Goal: Transaction & Acquisition: Purchase product/service

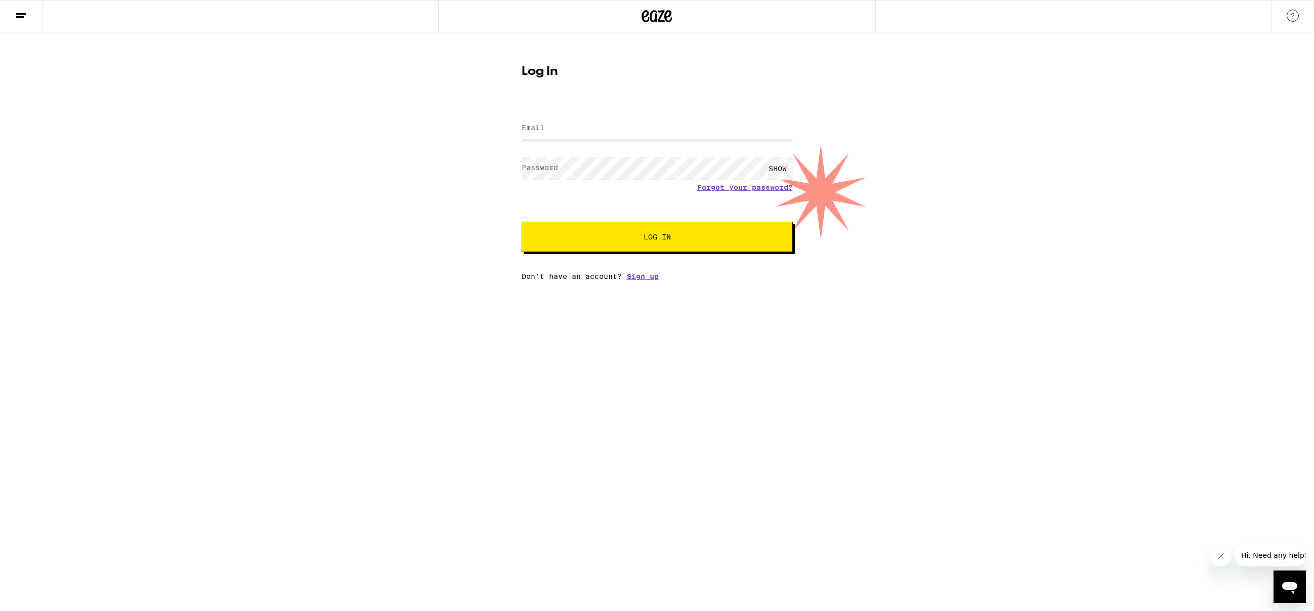
click at [550, 128] on input "Email" at bounding box center [657, 128] width 271 height 23
type input "[EMAIL_ADDRESS][DOMAIN_NAME]"
click at [522, 222] on button "Log In" at bounding box center [657, 237] width 271 height 30
click at [656, 236] on span "Log In" at bounding box center [657, 236] width 27 height 7
click at [667, 239] on span "Log In" at bounding box center [657, 236] width 27 height 7
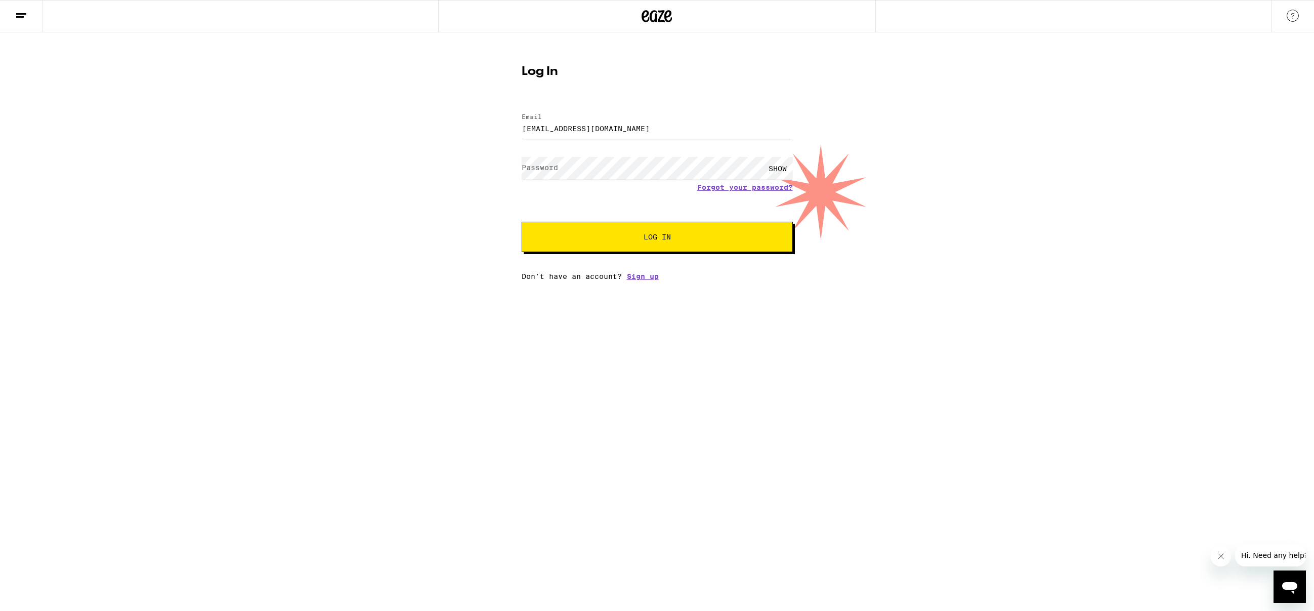
click at [770, 168] on div "SHOW" at bounding box center [778, 168] width 30 height 23
click at [649, 237] on span "Log In" at bounding box center [657, 236] width 27 height 7
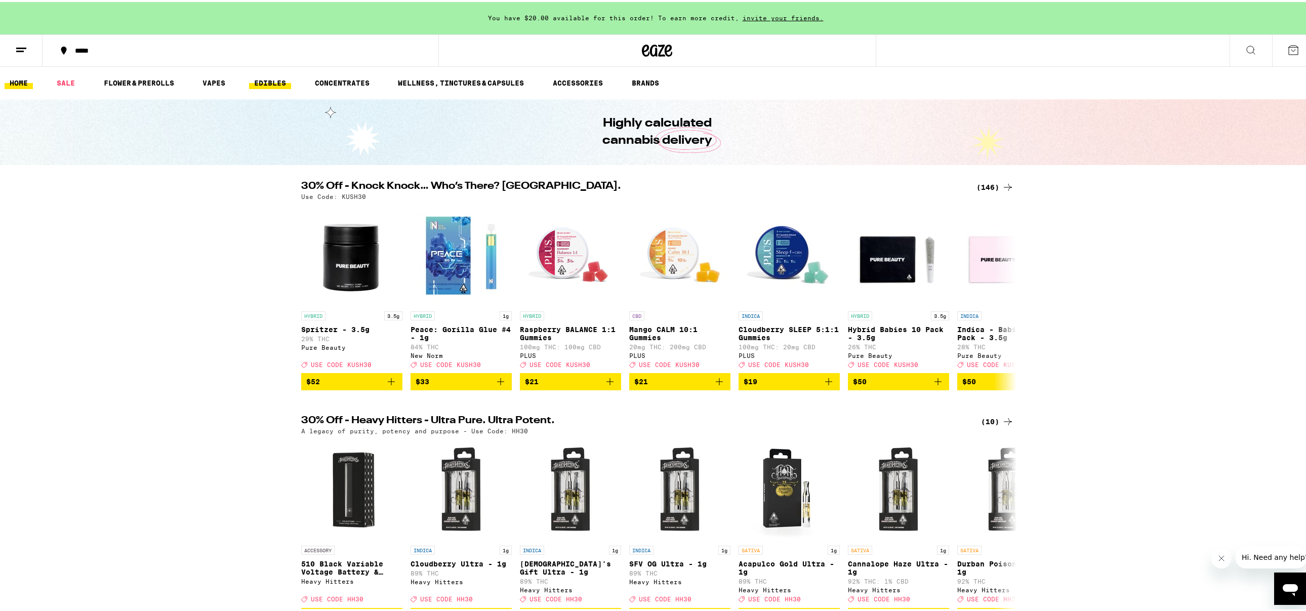
click at [271, 83] on link "EDIBLES" at bounding box center [270, 81] width 42 height 12
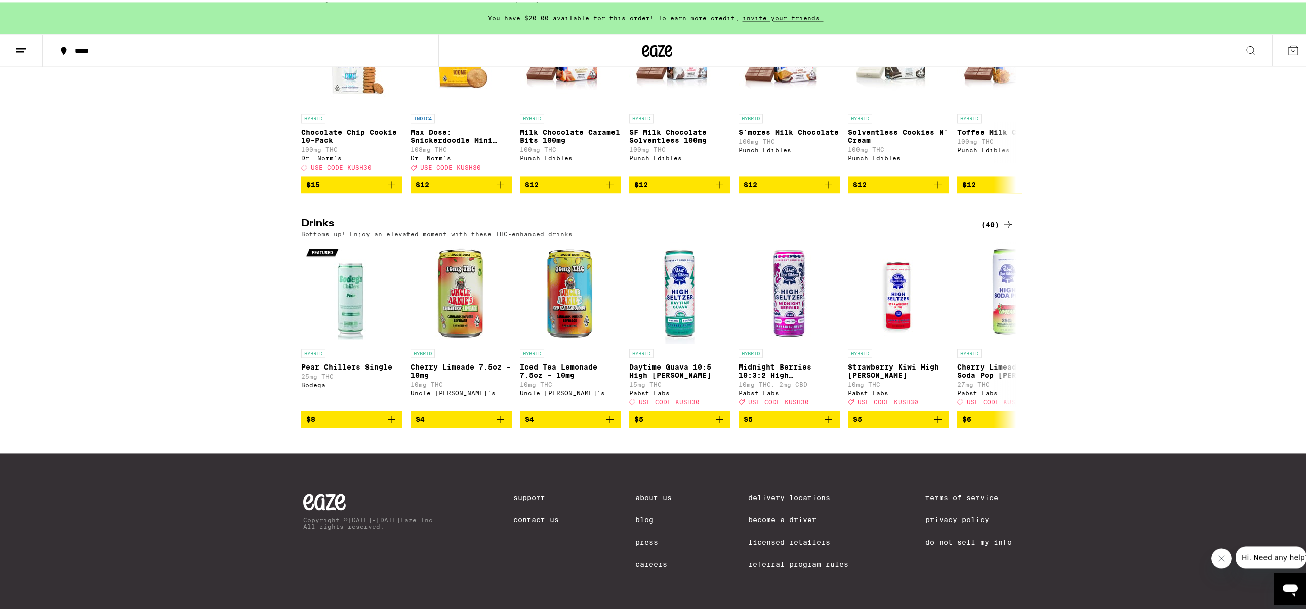
scroll to position [465, 0]
click at [1005, 337] on icon at bounding box center [1008, 333] width 8 height 7
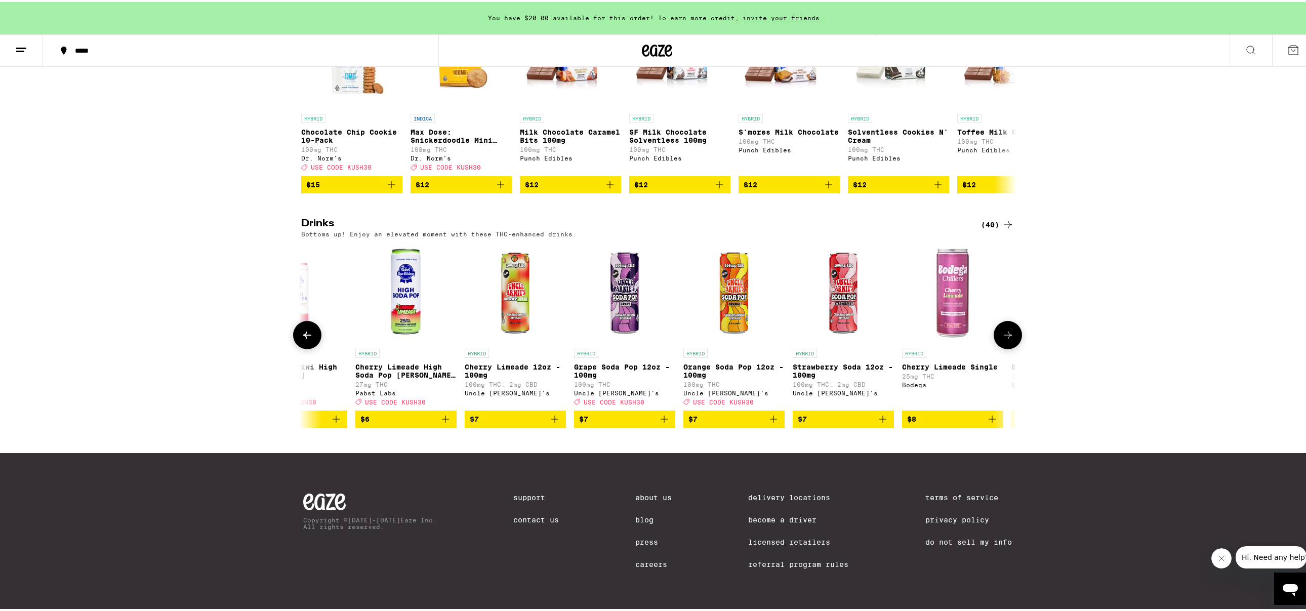
scroll to position [0, 602]
click at [1005, 337] on icon at bounding box center [1008, 333] width 8 height 7
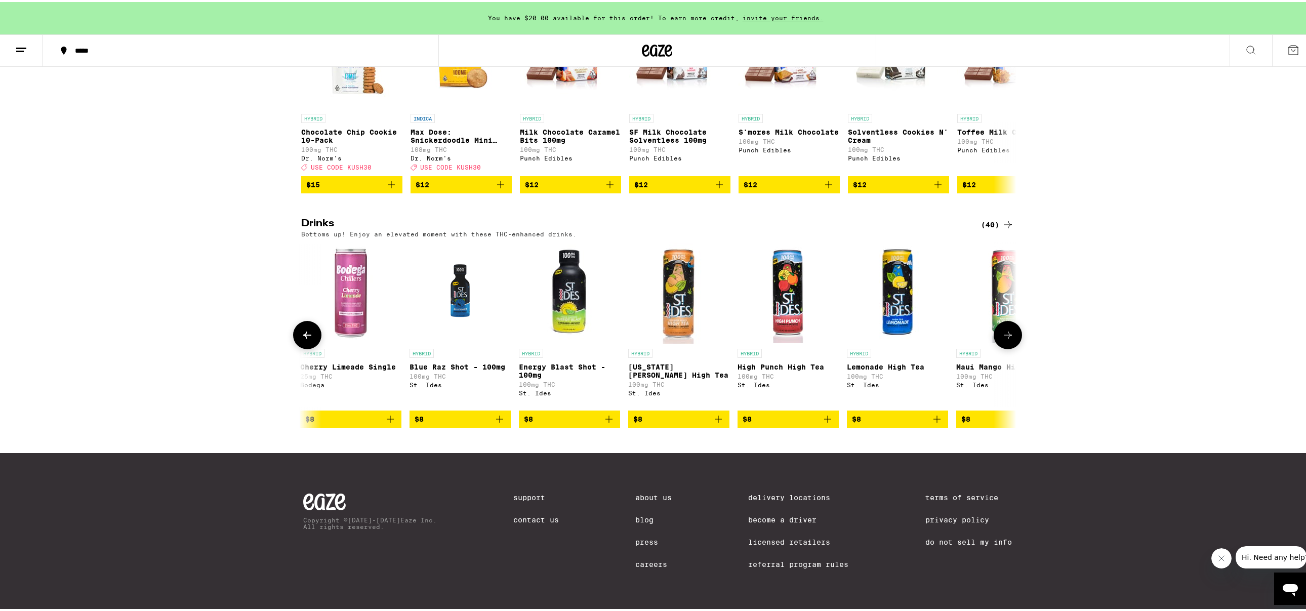
scroll to position [0, 1205]
click at [1005, 337] on icon at bounding box center [1008, 333] width 8 height 7
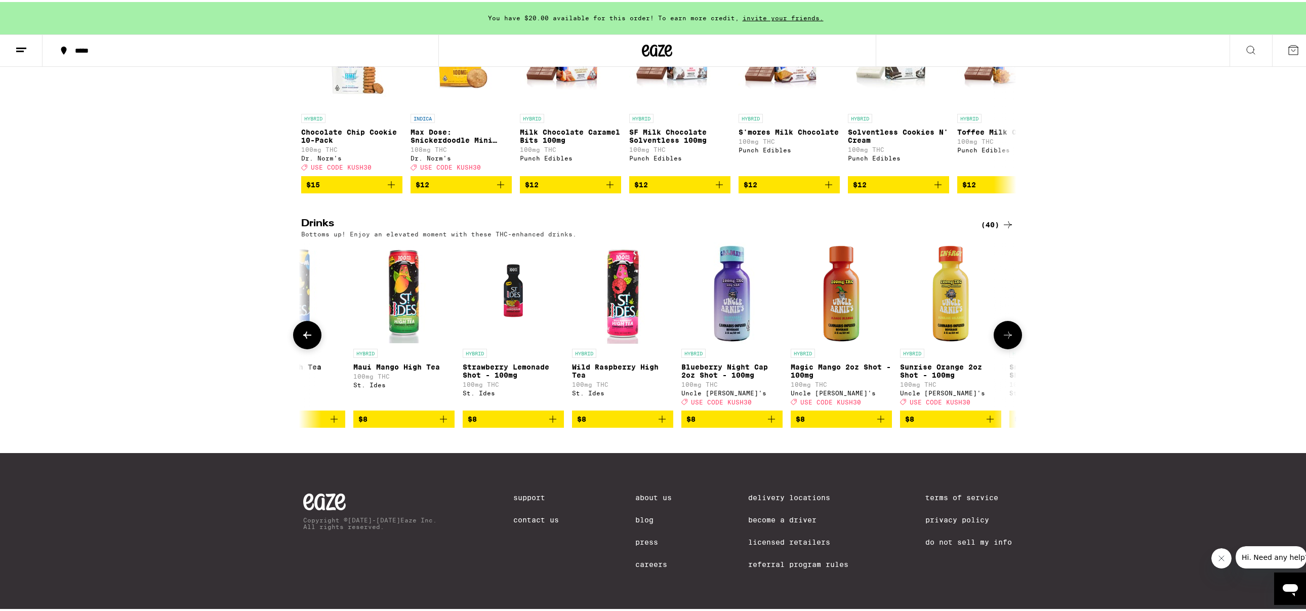
scroll to position [0, 1807]
click at [1005, 337] on icon at bounding box center [1008, 333] width 8 height 7
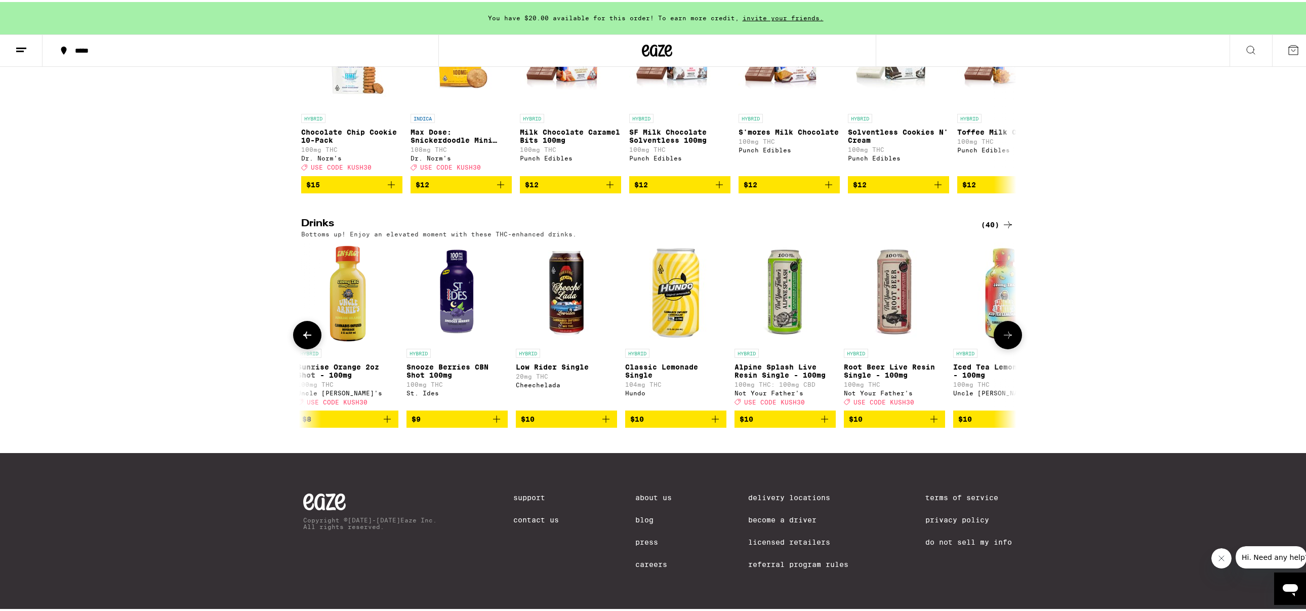
click at [1005, 337] on icon at bounding box center [1008, 333] width 8 height 7
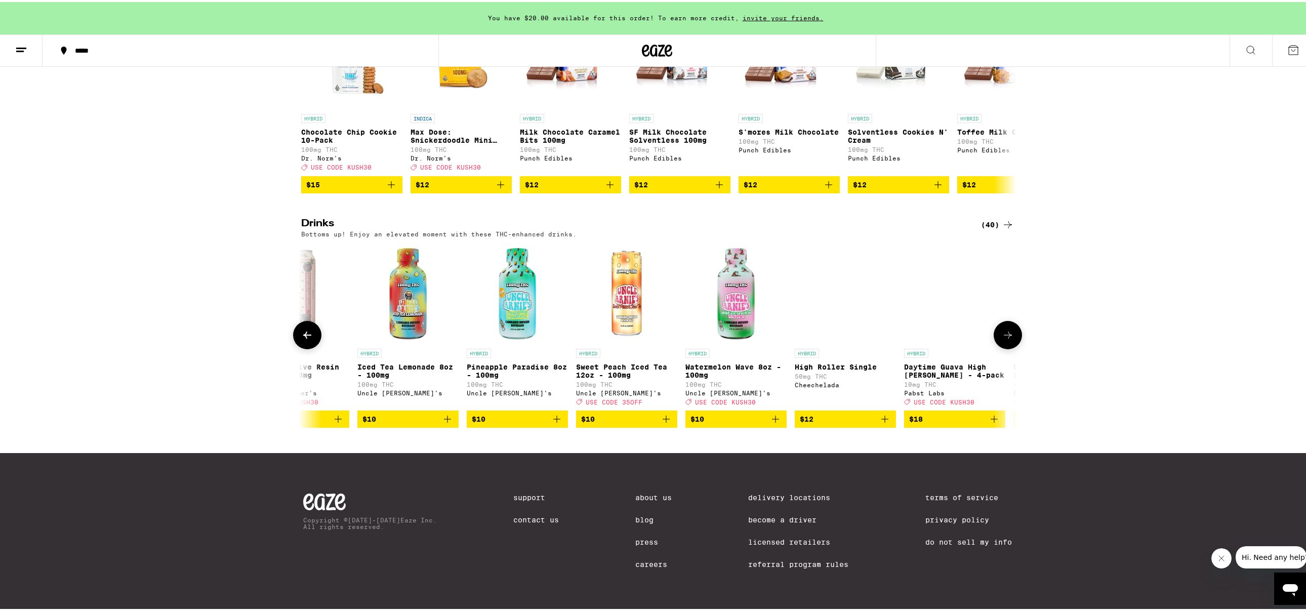
scroll to position [0, 3012]
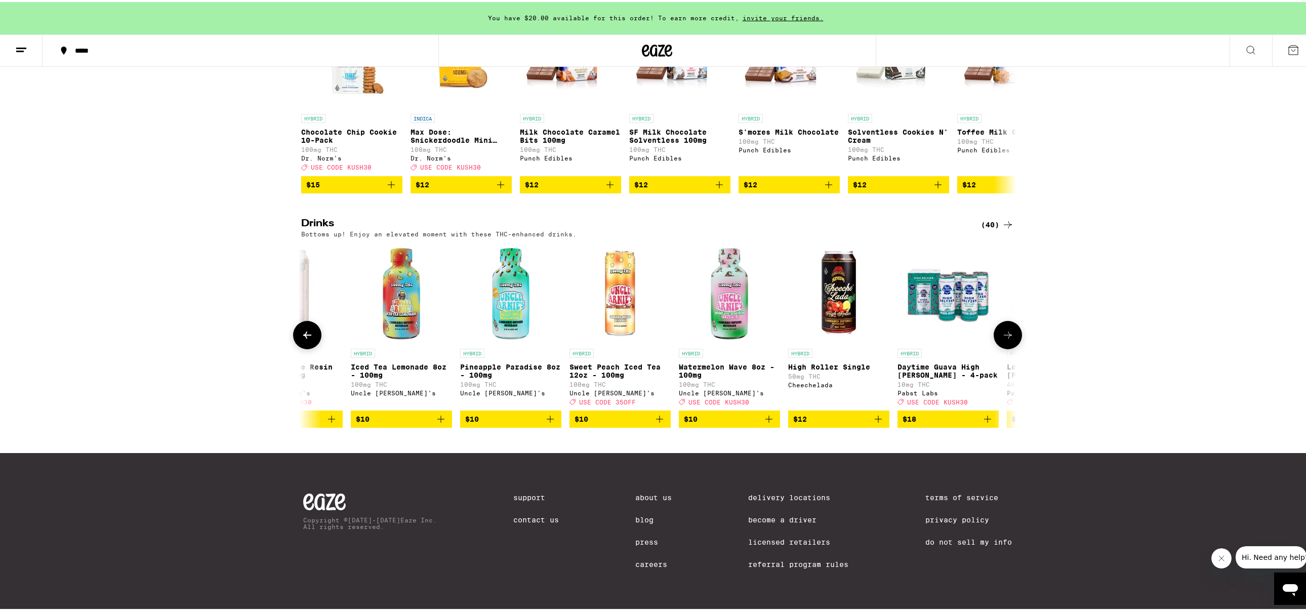
click at [1005, 337] on icon at bounding box center [1008, 333] width 8 height 7
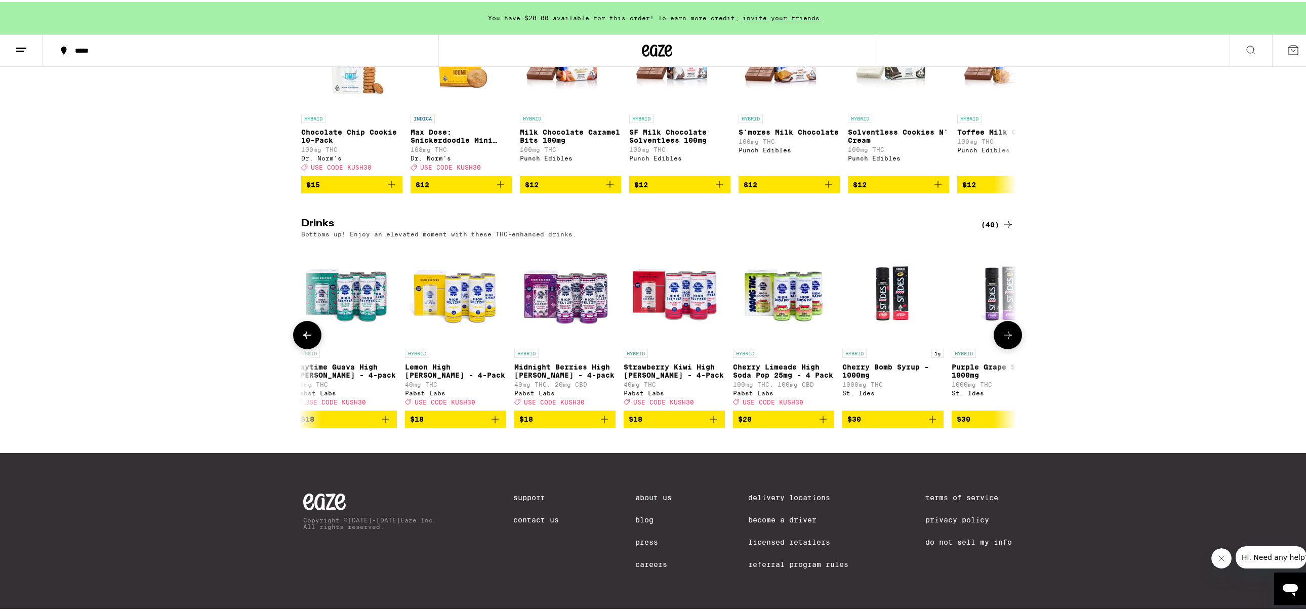
scroll to position [0, 3614]
click at [489, 415] on icon "Add to bag" at bounding box center [494, 417] width 12 height 12
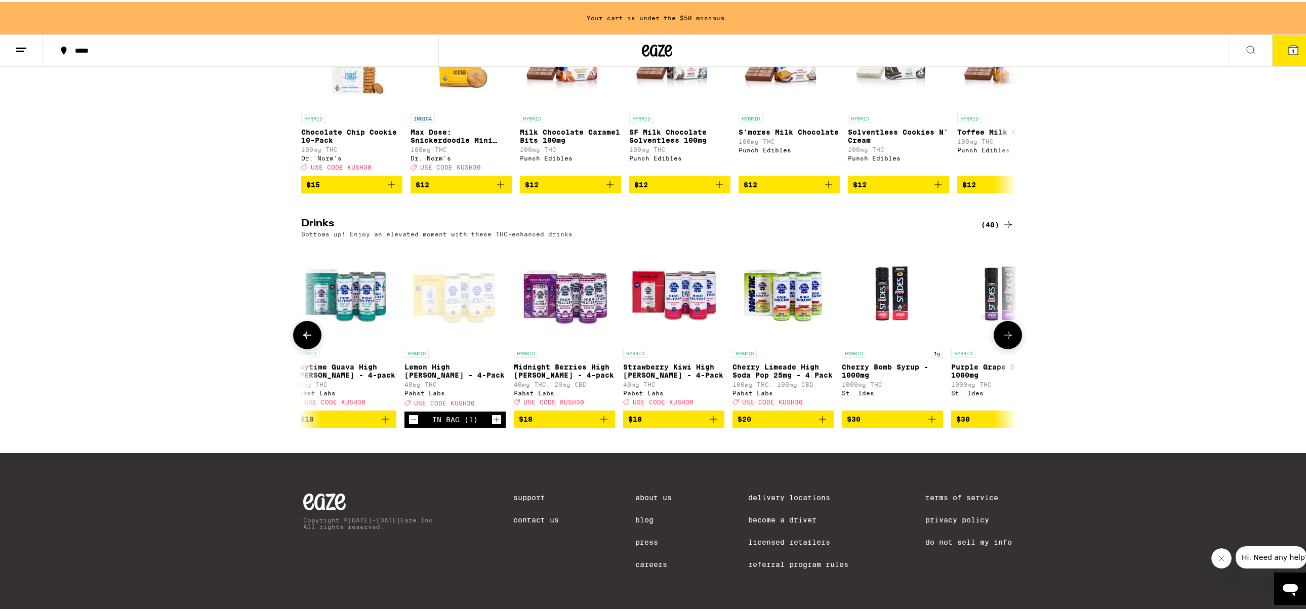
click at [492, 420] on icon "Increment" at bounding box center [496, 417] width 9 height 12
click at [1003, 339] on icon at bounding box center [1008, 333] width 12 height 12
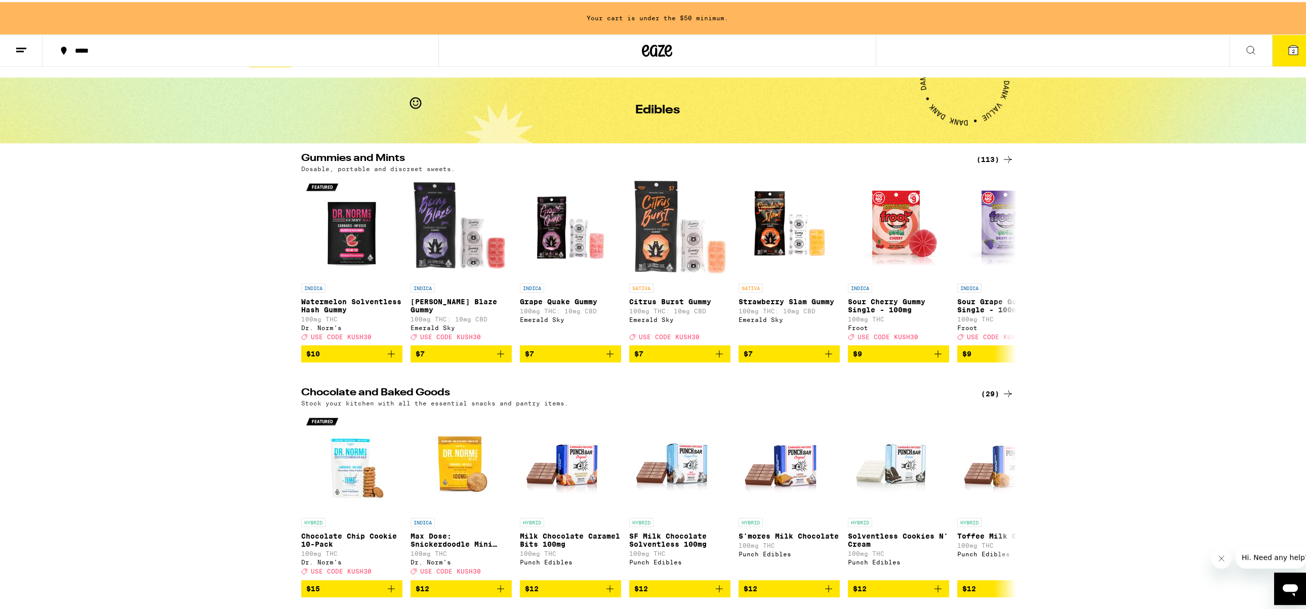
scroll to position [16, 0]
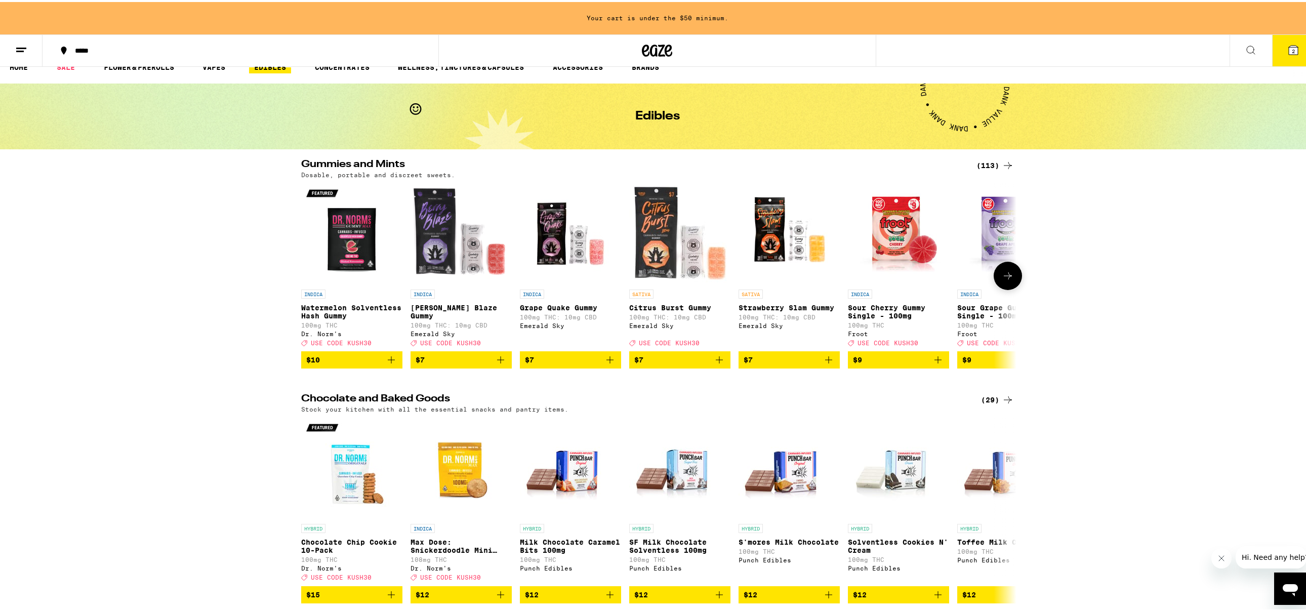
click at [1004, 280] on icon at bounding box center [1008, 274] width 12 height 12
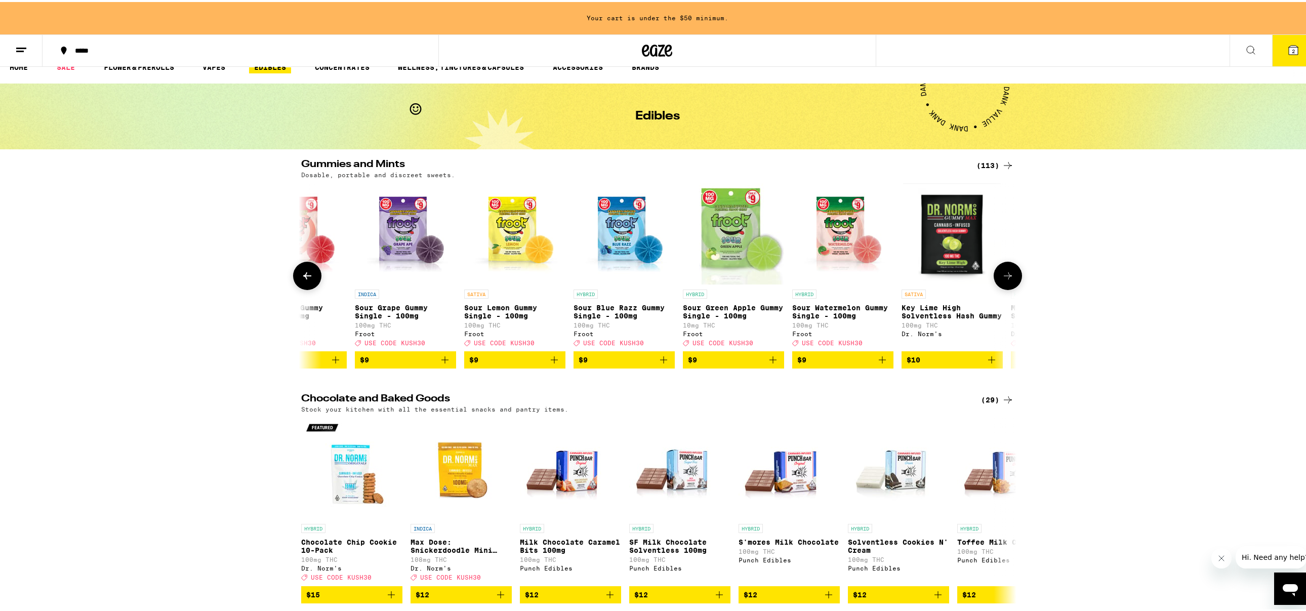
click at [1004, 280] on icon at bounding box center [1008, 274] width 12 height 12
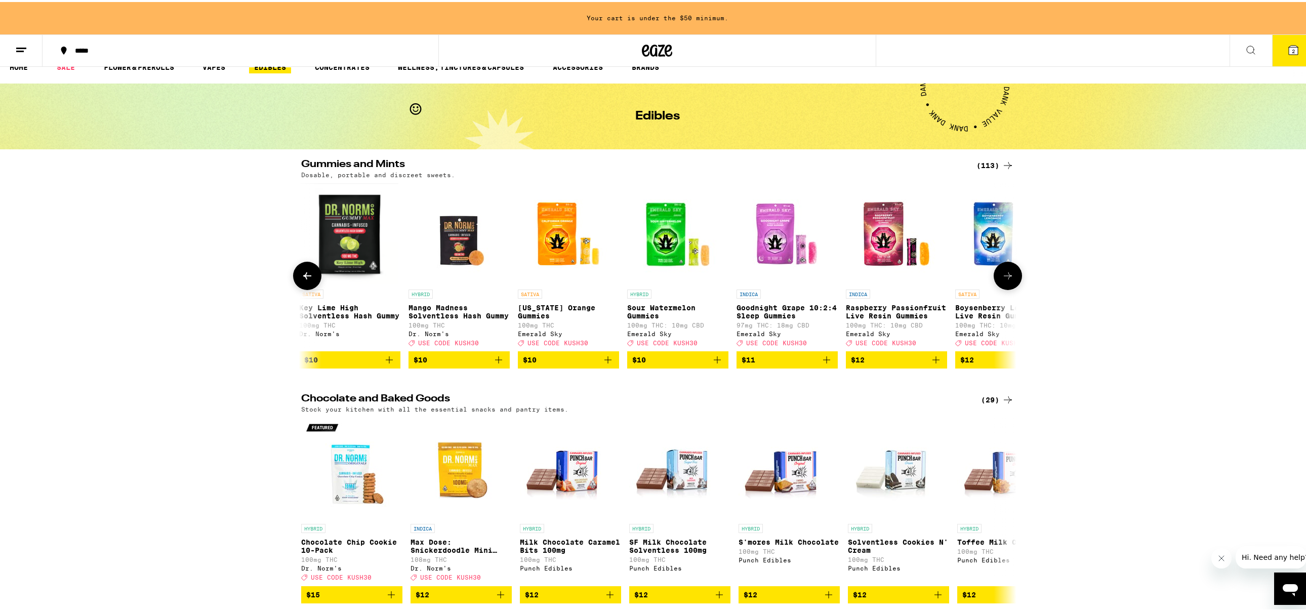
click at [1004, 280] on icon at bounding box center [1008, 274] width 12 height 12
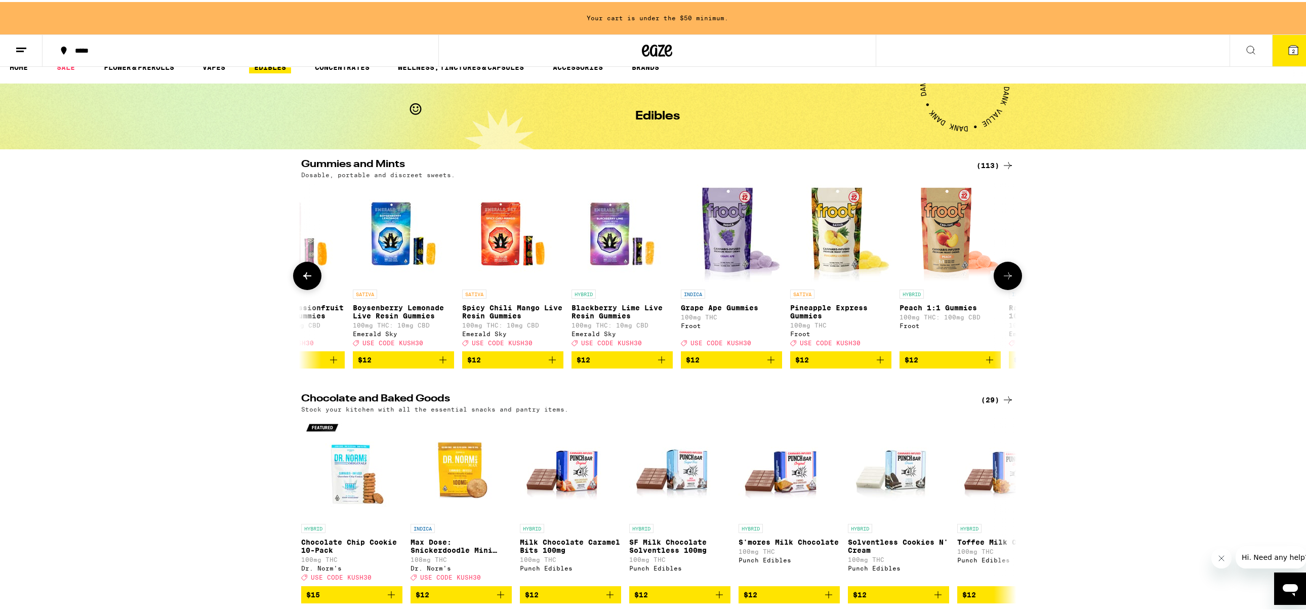
click at [1004, 280] on icon at bounding box center [1008, 274] width 12 height 12
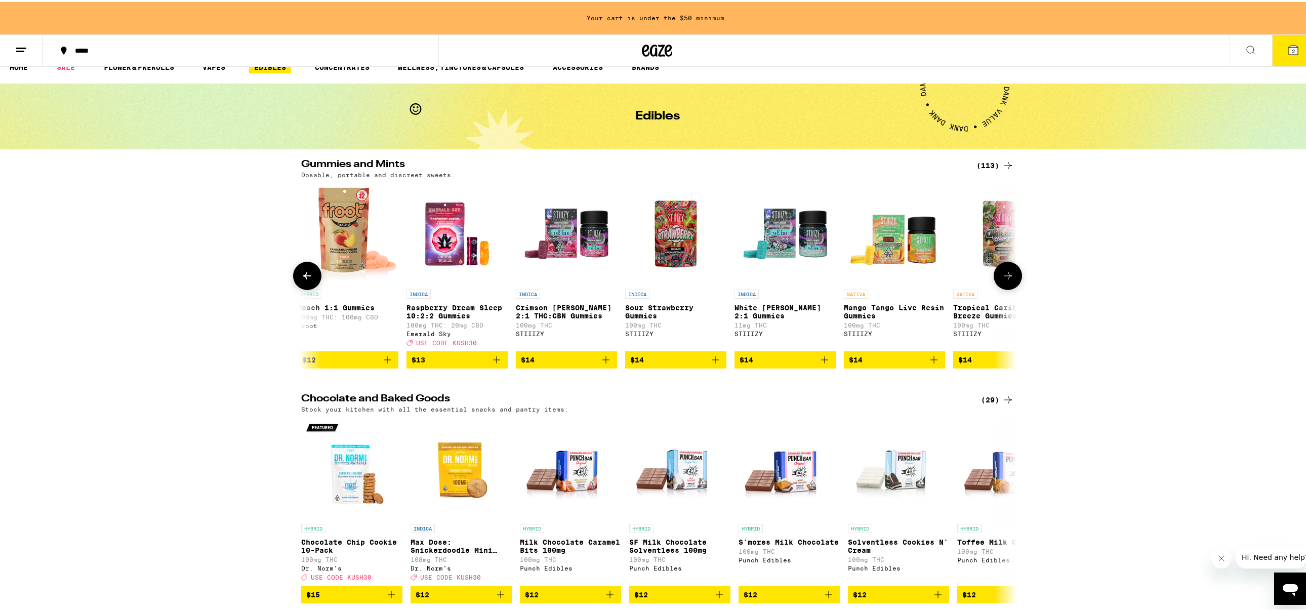
click at [1004, 280] on icon at bounding box center [1008, 274] width 12 height 12
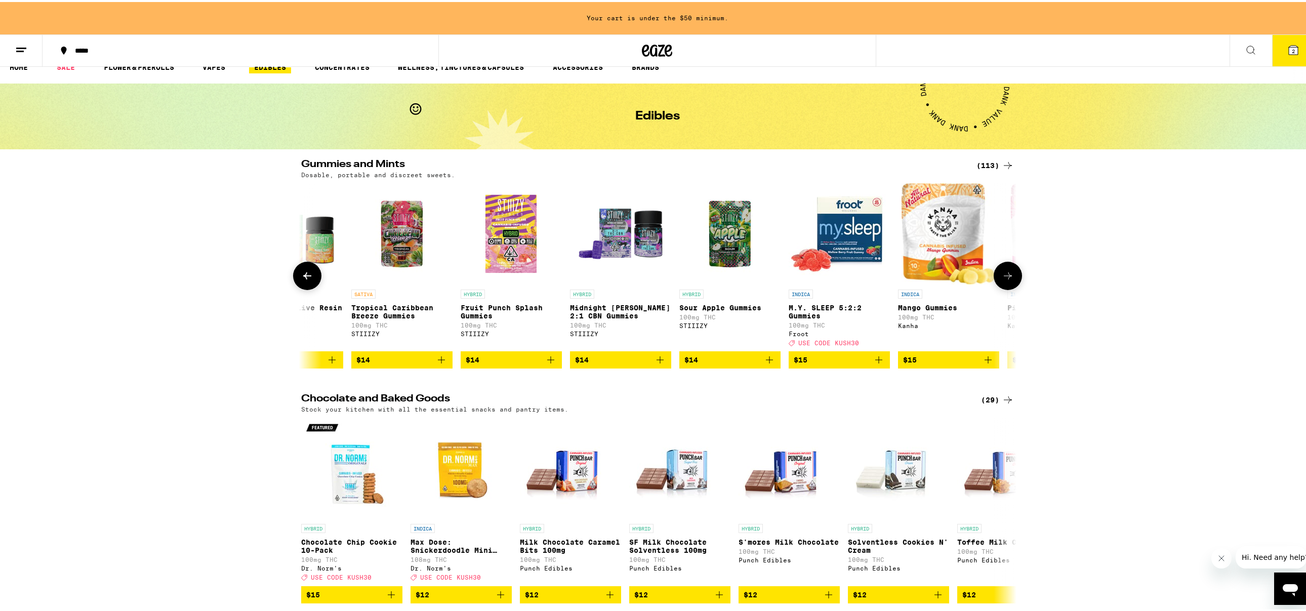
scroll to position [0, 3012]
click at [1004, 280] on icon at bounding box center [1008, 274] width 12 height 12
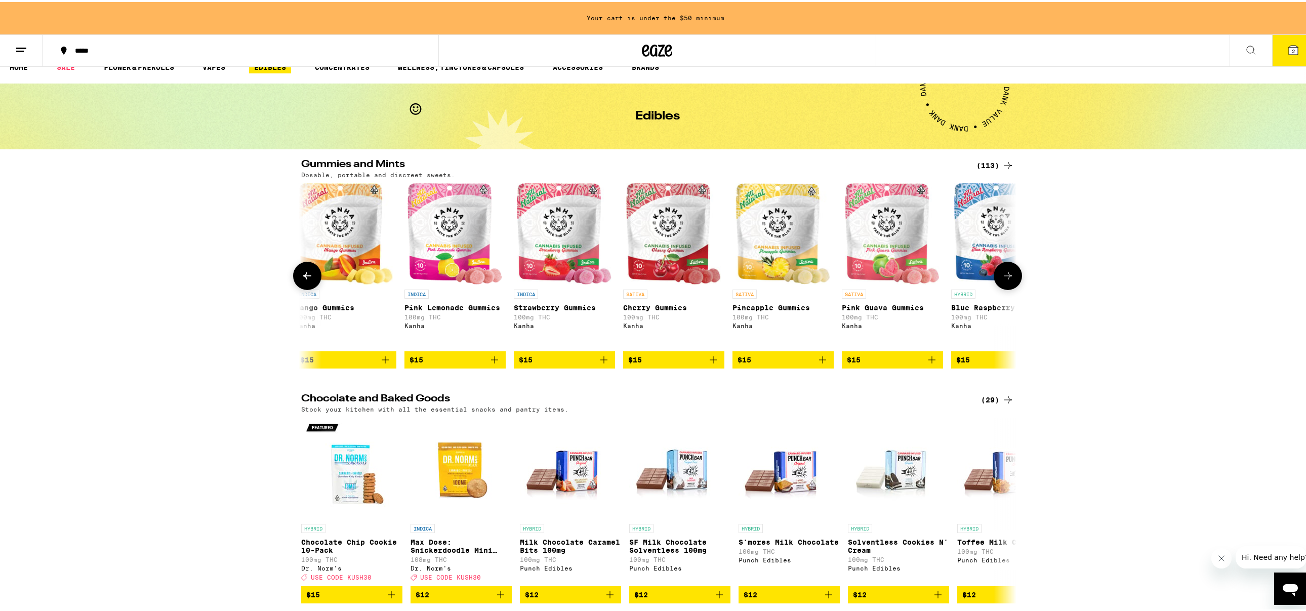
click at [1004, 280] on icon at bounding box center [1008, 274] width 12 height 12
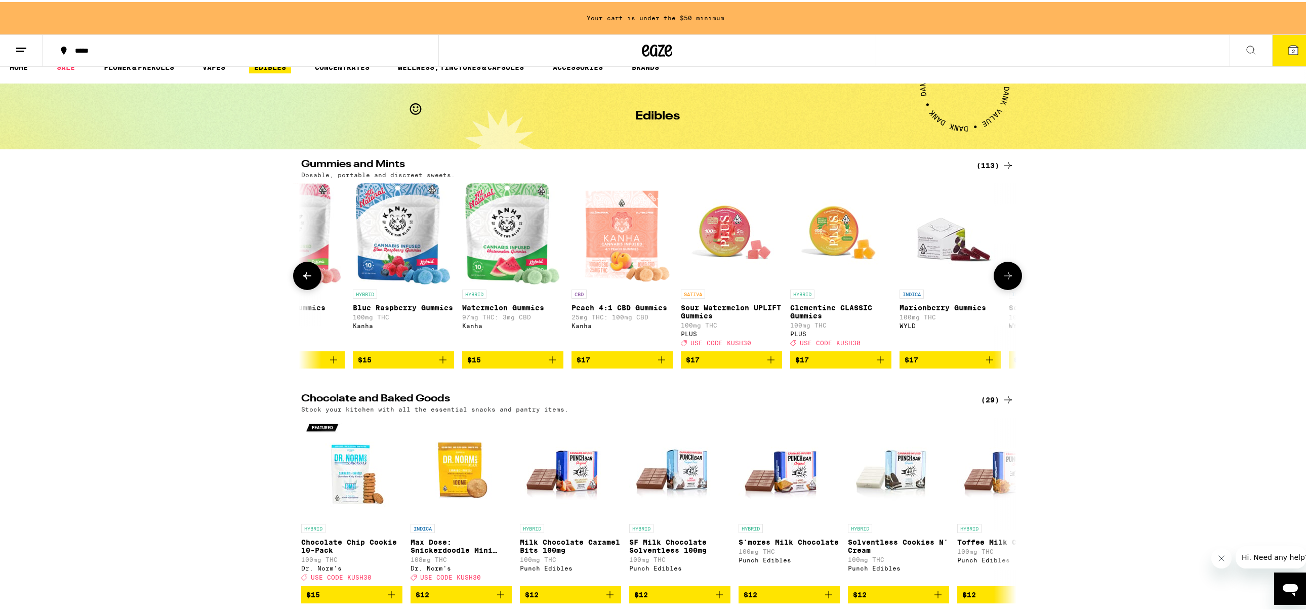
scroll to position [0, 4216]
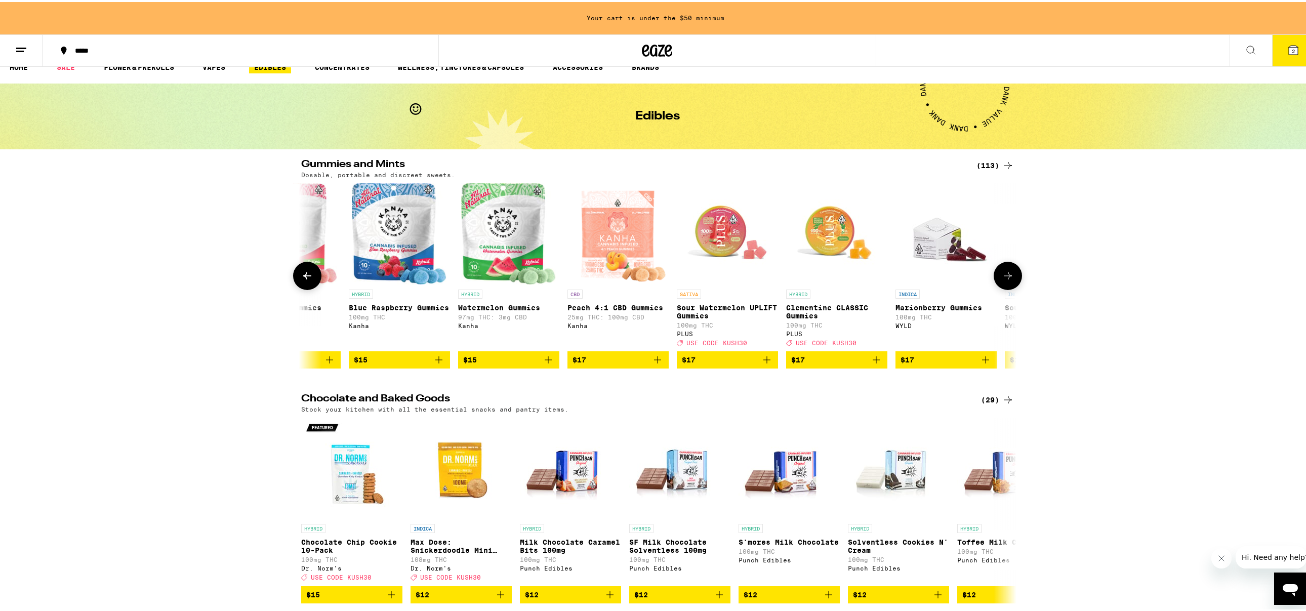
click at [1004, 280] on icon at bounding box center [1008, 274] width 12 height 12
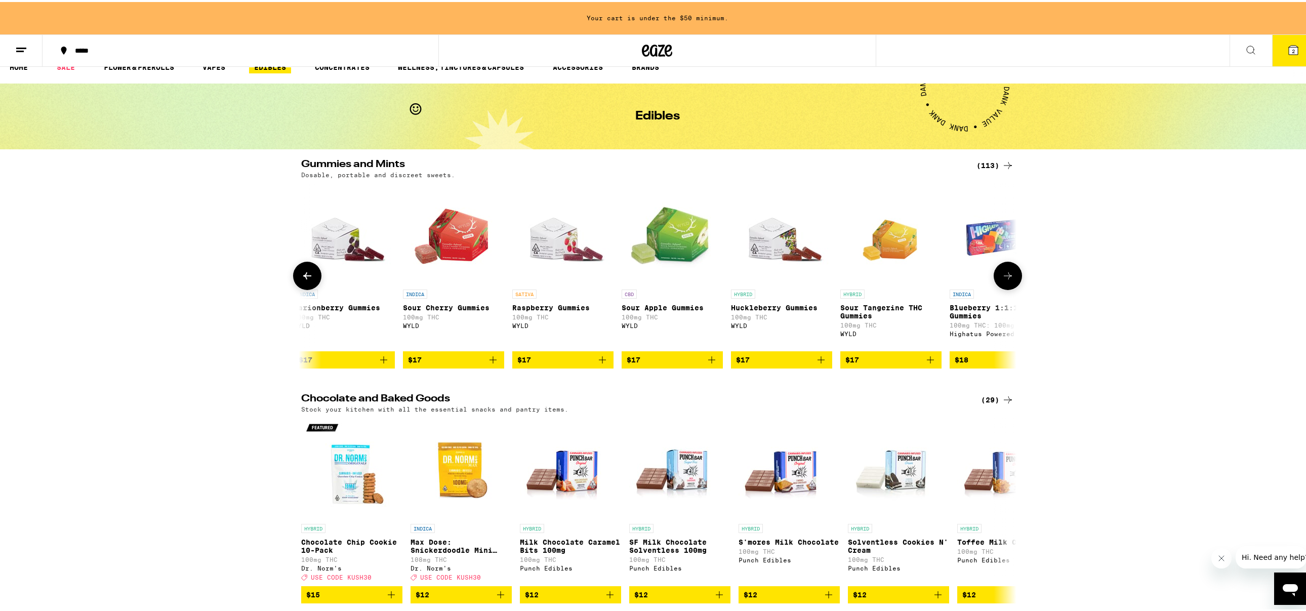
scroll to position [0, 4819]
click at [1004, 280] on icon at bounding box center [1008, 274] width 12 height 12
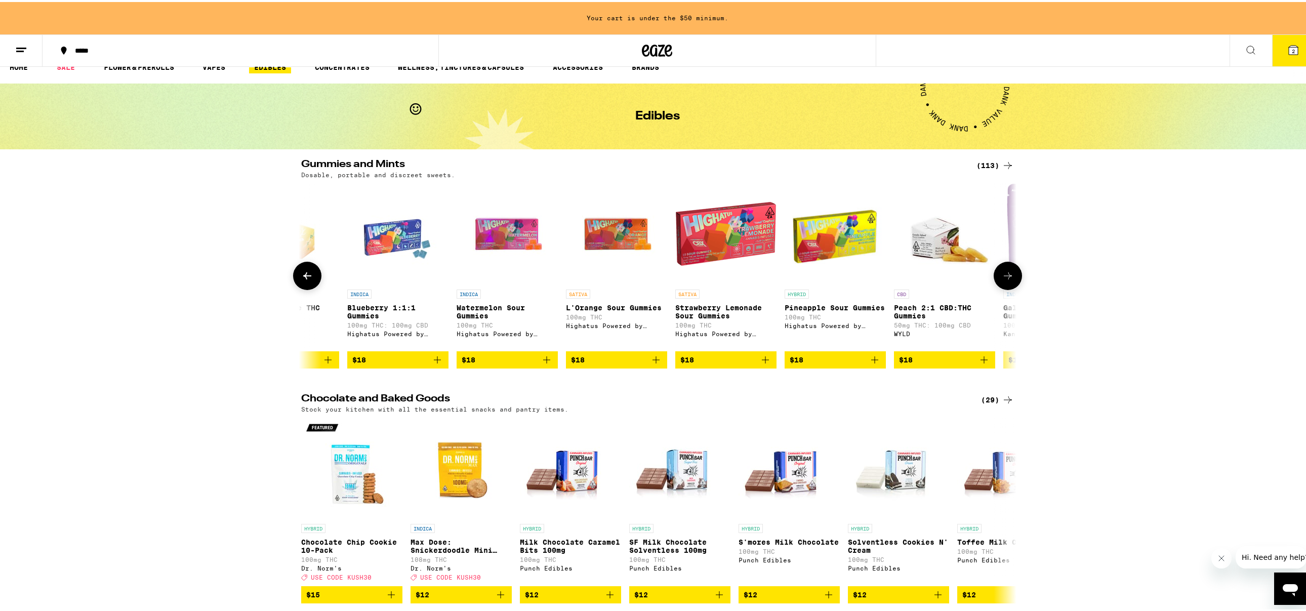
scroll to position [0, 5421]
click at [306, 280] on icon at bounding box center [307, 274] width 12 height 12
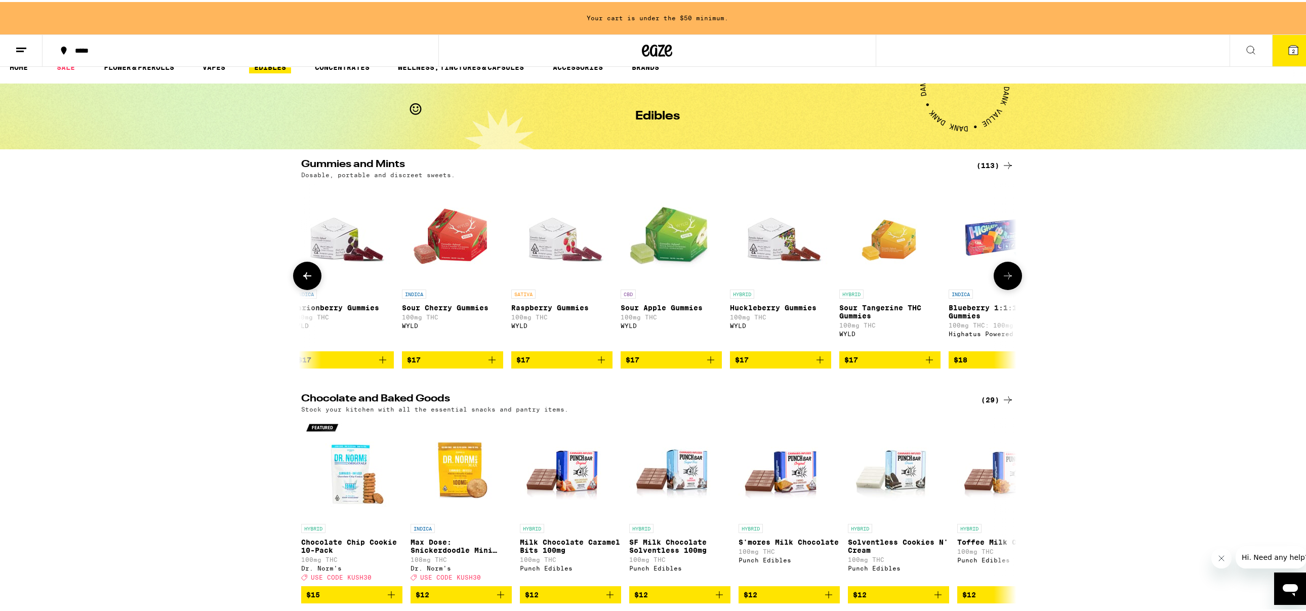
scroll to position [0, 4819]
click at [306, 280] on icon at bounding box center [307, 274] width 12 height 12
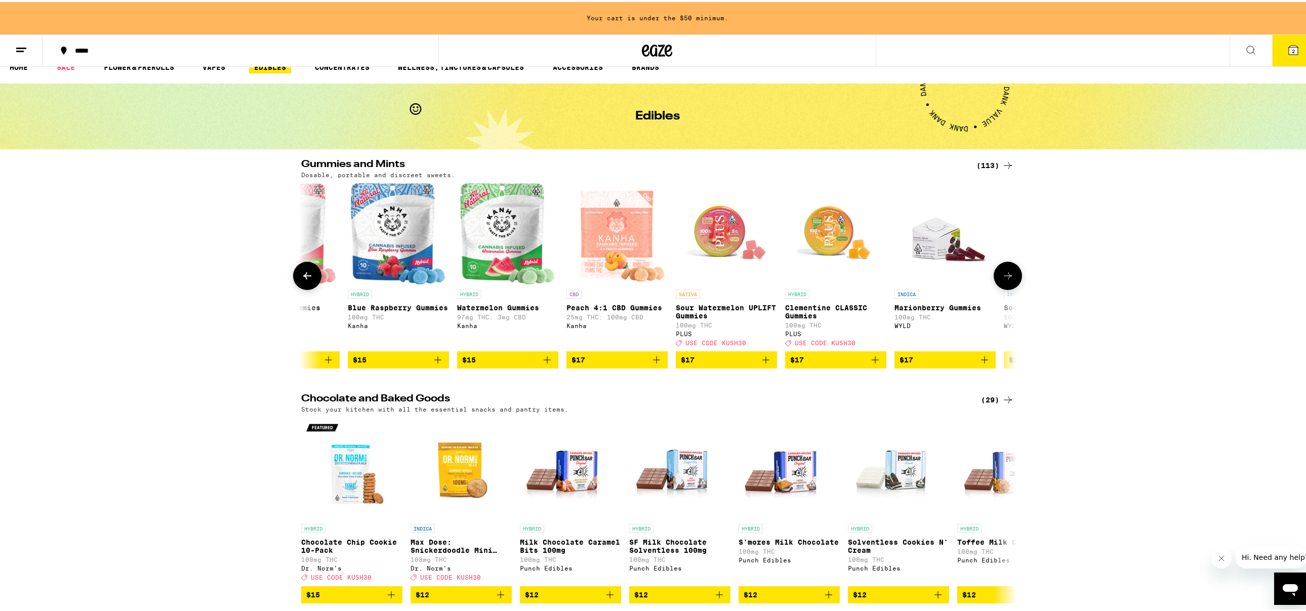
scroll to position [0, 4216]
click at [1006, 280] on icon at bounding box center [1008, 274] width 12 height 12
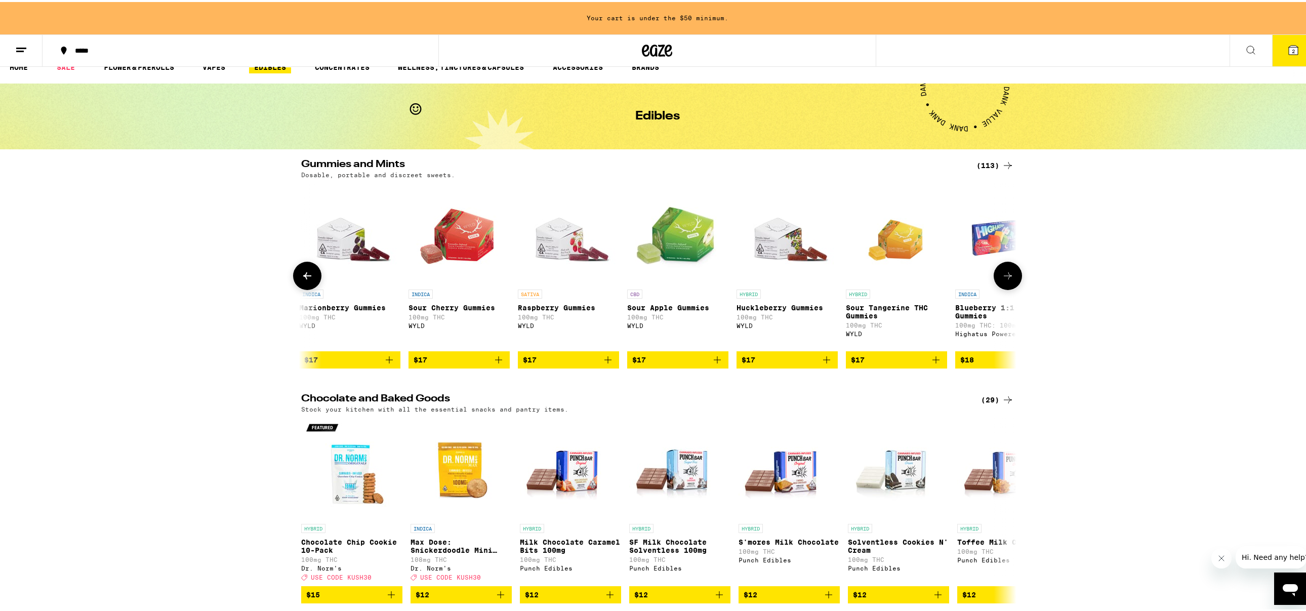
scroll to position [0, 4819]
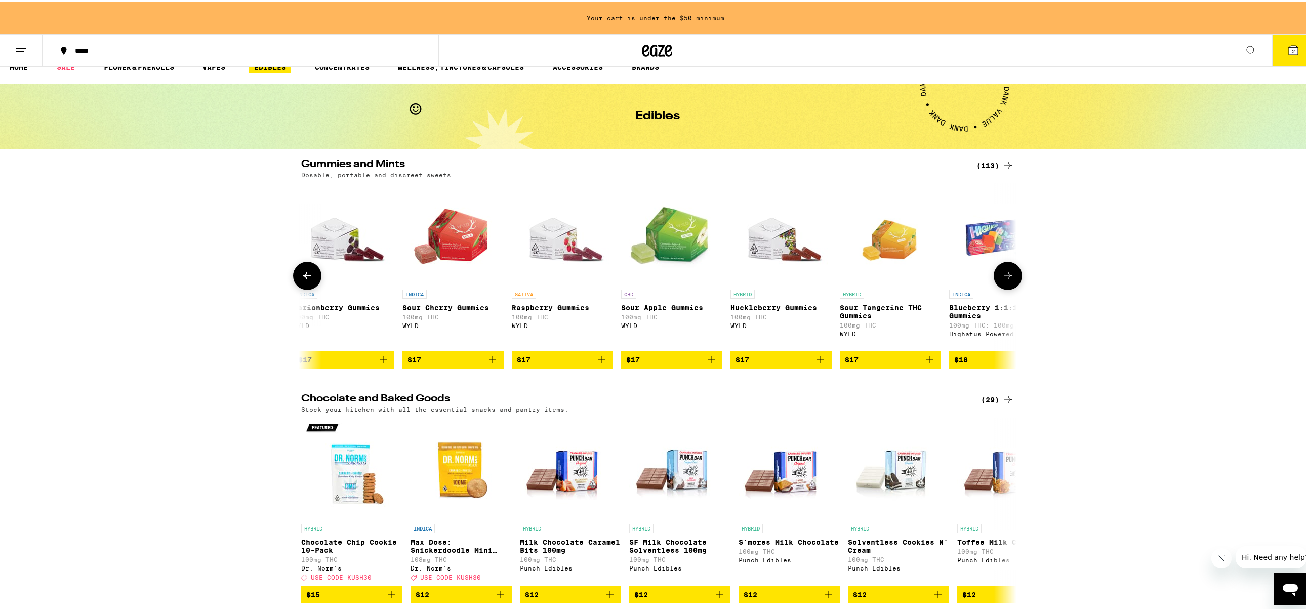
click at [308, 280] on icon at bounding box center [307, 274] width 12 height 12
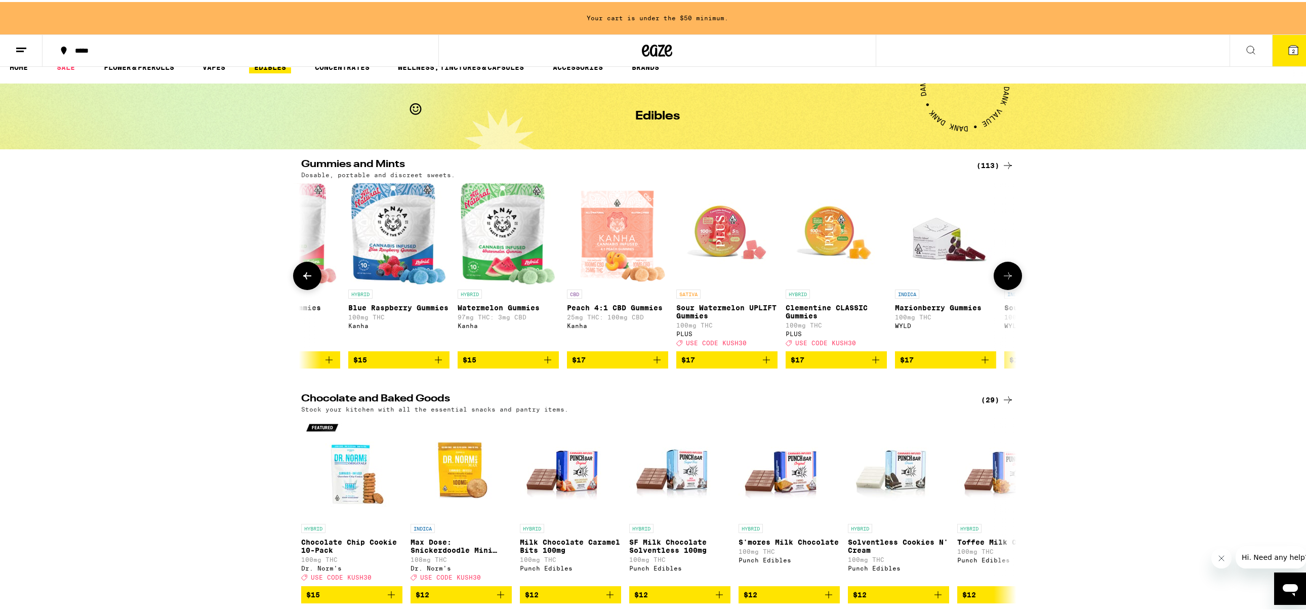
scroll to position [0, 4216]
click at [308, 280] on icon at bounding box center [307, 274] width 12 height 12
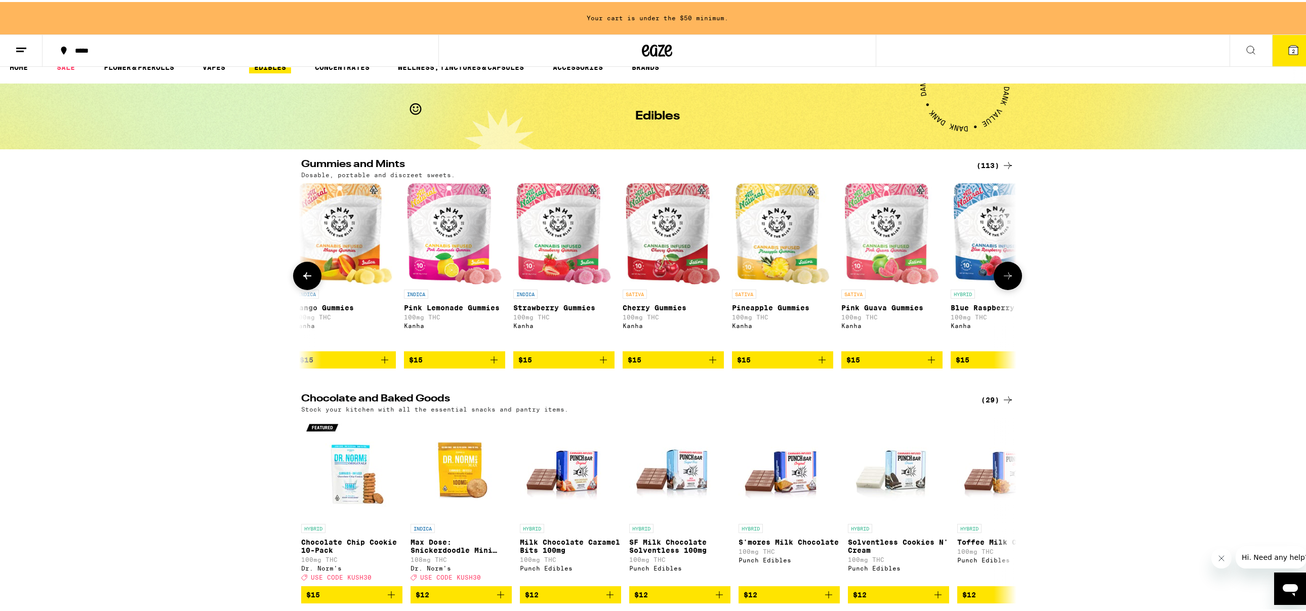
scroll to position [0, 3614]
click at [1002, 280] on icon at bounding box center [1008, 274] width 12 height 12
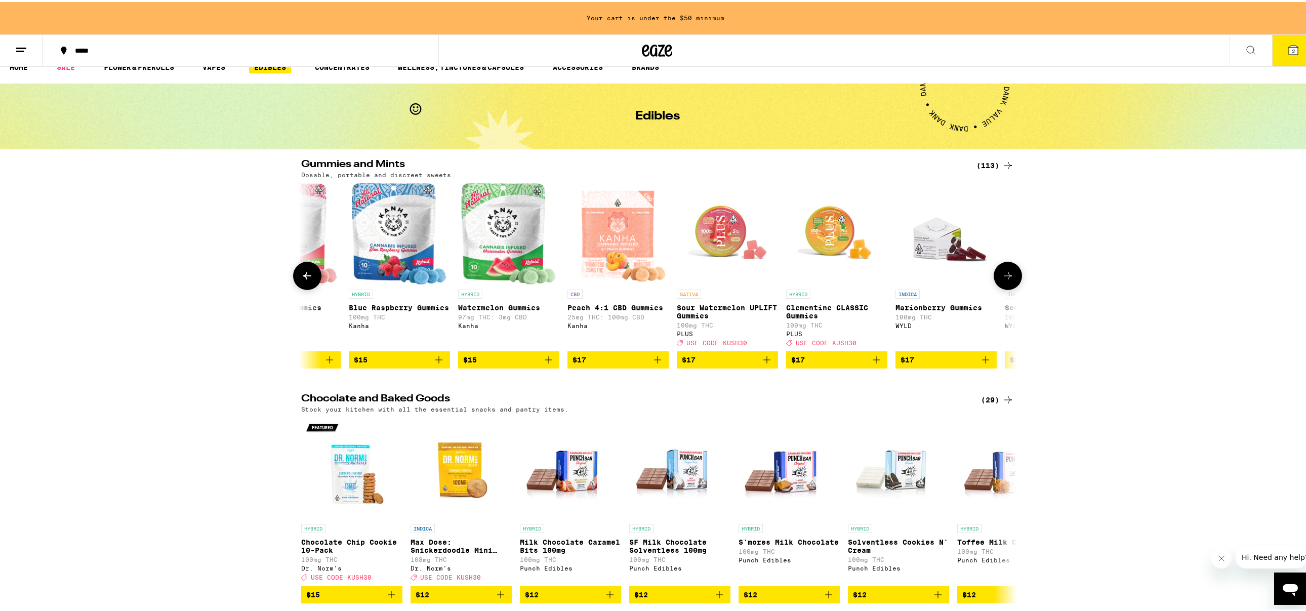
click at [1002, 280] on icon at bounding box center [1008, 274] width 12 height 12
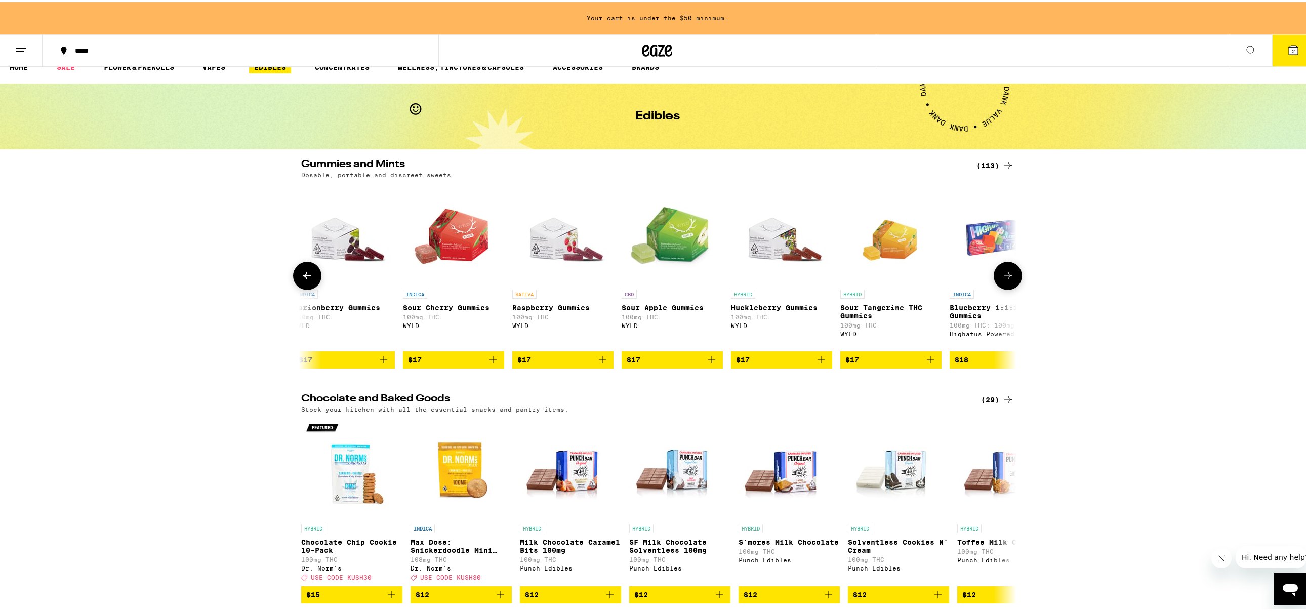
scroll to position [0, 4819]
click at [301, 280] on icon at bounding box center [307, 274] width 12 height 12
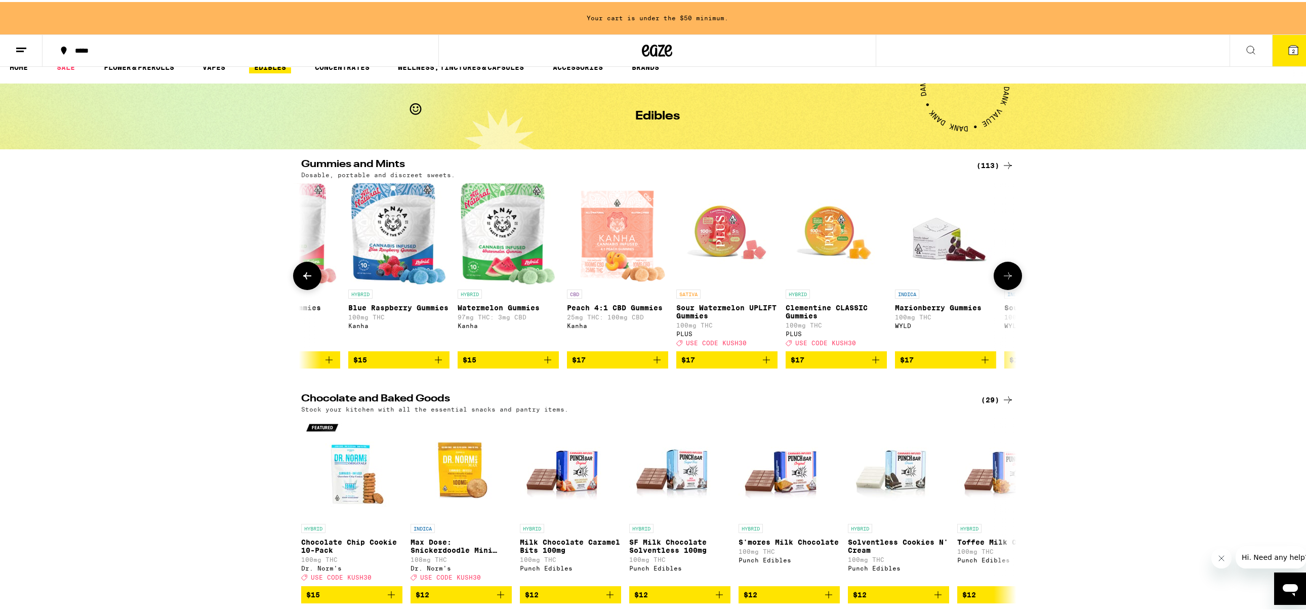
scroll to position [0, 4216]
click at [393, 250] on img "Open page for Blue Raspberry Gummies from Kanha" at bounding box center [399, 231] width 95 height 101
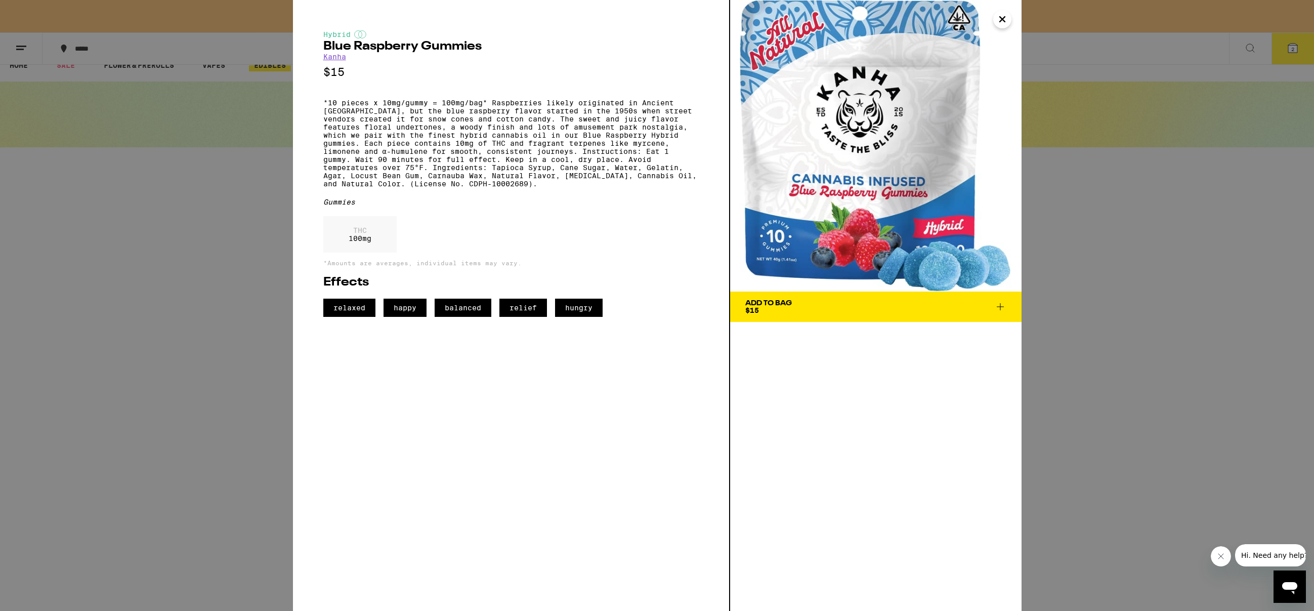
click at [999, 20] on icon "Close" at bounding box center [1003, 19] width 12 height 15
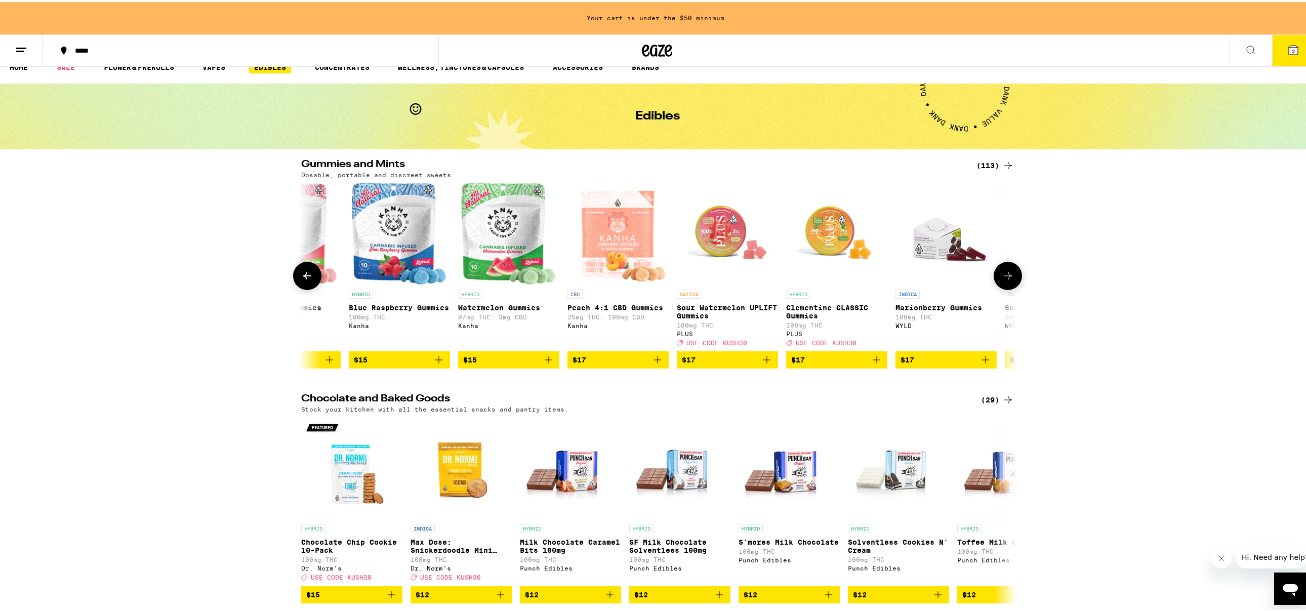
click at [301, 280] on icon at bounding box center [307, 274] width 12 height 12
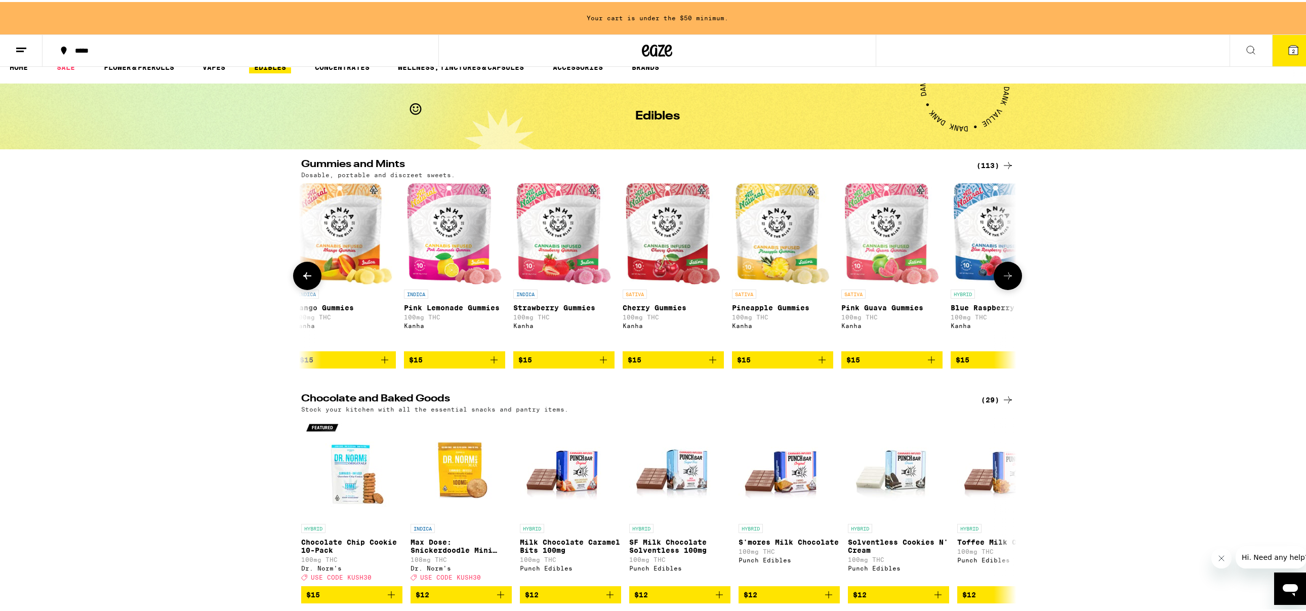
scroll to position [0, 3614]
click at [657, 267] on img "Open page for Cherry Gummies from Kanha" at bounding box center [673, 231] width 95 height 101
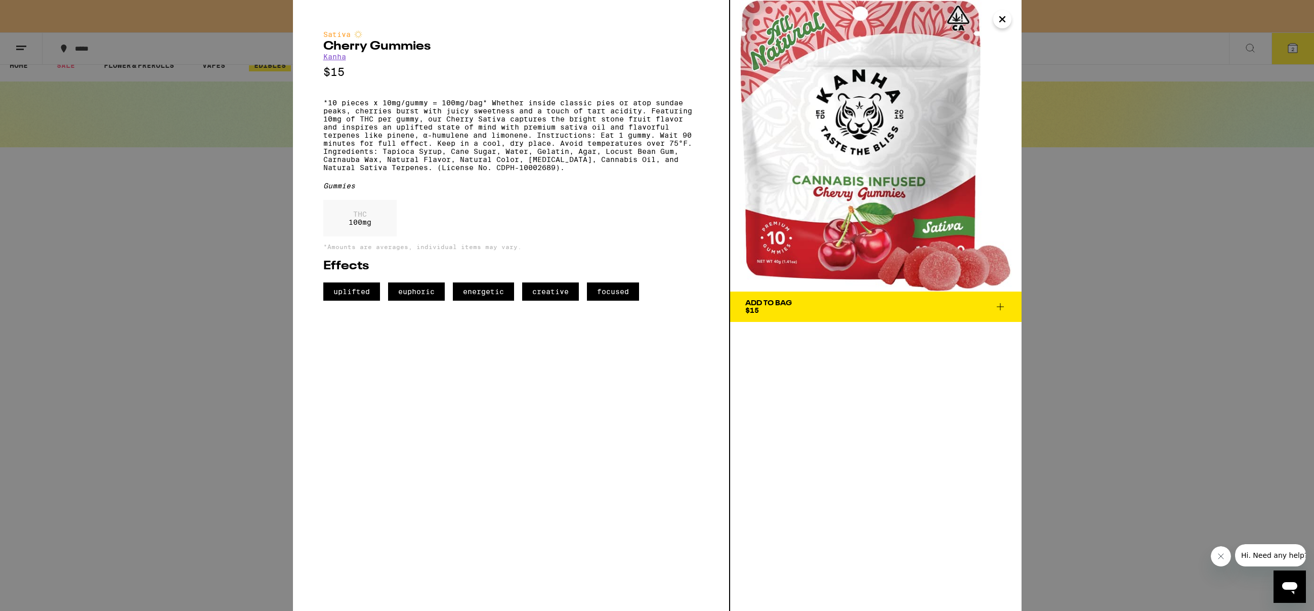
click at [1003, 17] on icon "Close" at bounding box center [1003, 19] width 12 height 15
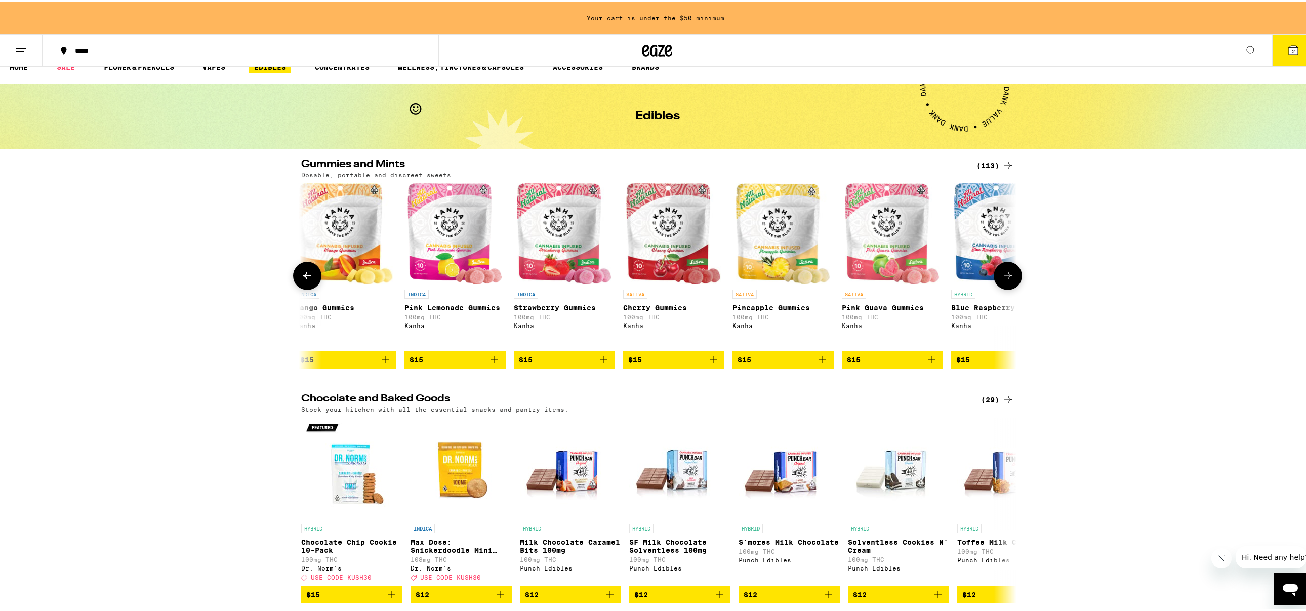
click at [301, 280] on icon at bounding box center [307, 274] width 12 height 12
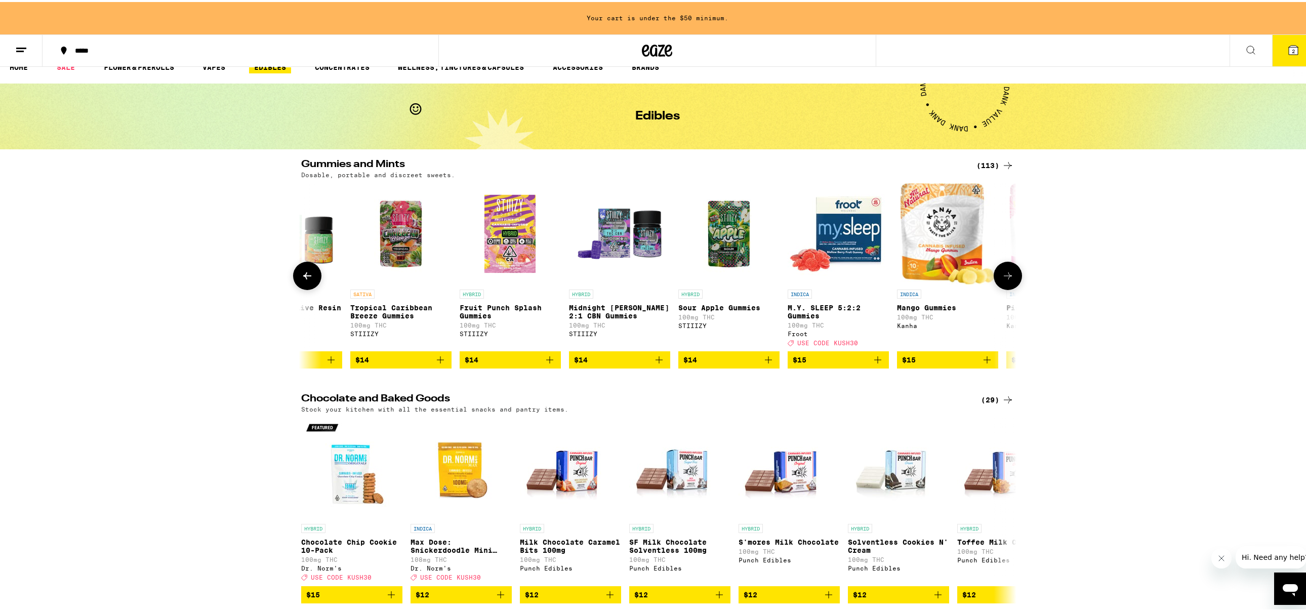
scroll to position [0, 3012]
click at [1004, 277] on icon at bounding box center [1008, 273] width 8 height 7
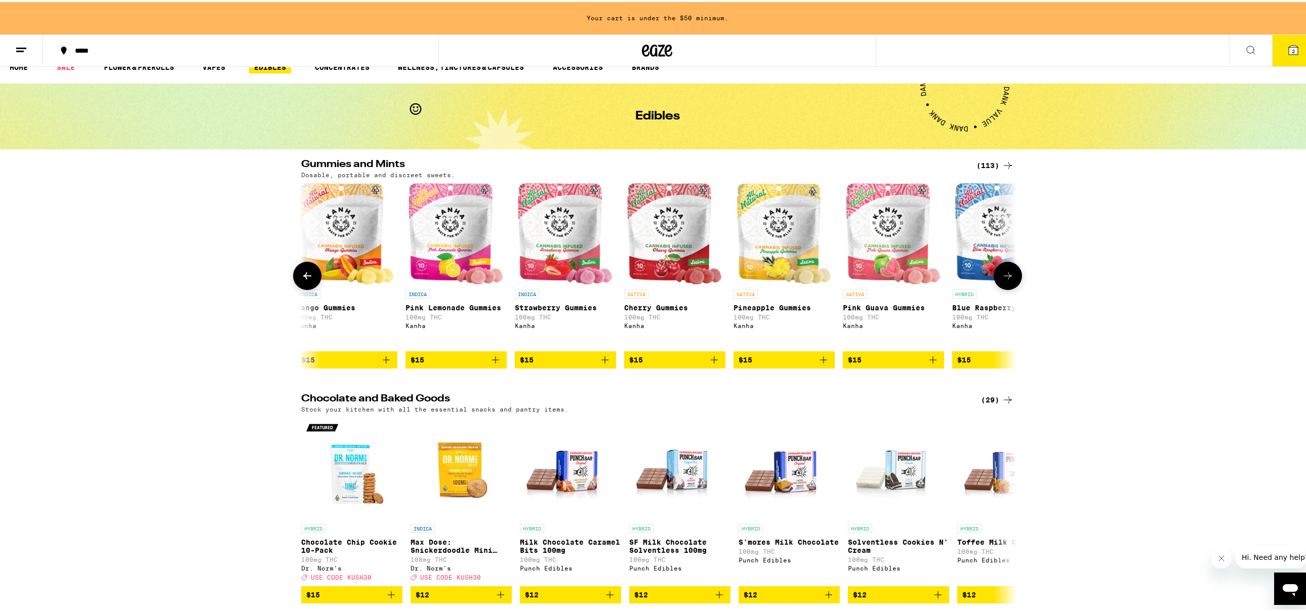
scroll to position [0, 3614]
click at [1002, 288] on button at bounding box center [1008, 274] width 28 height 28
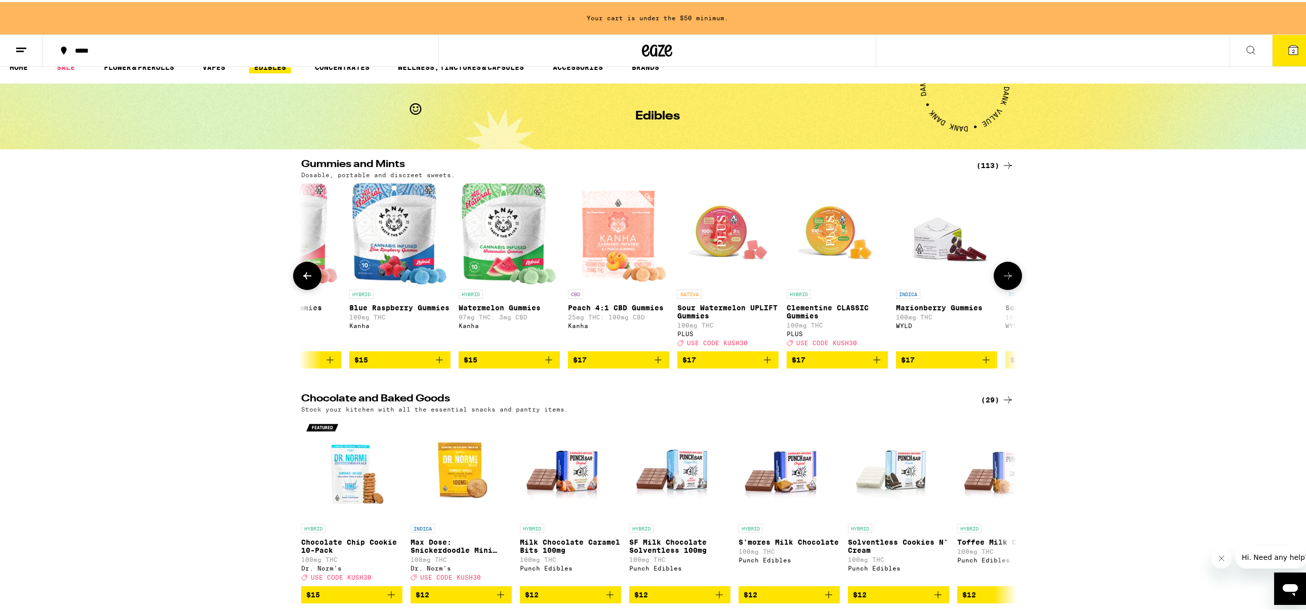
scroll to position [0, 4216]
click at [1003, 280] on icon at bounding box center [1008, 274] width 12 height 12
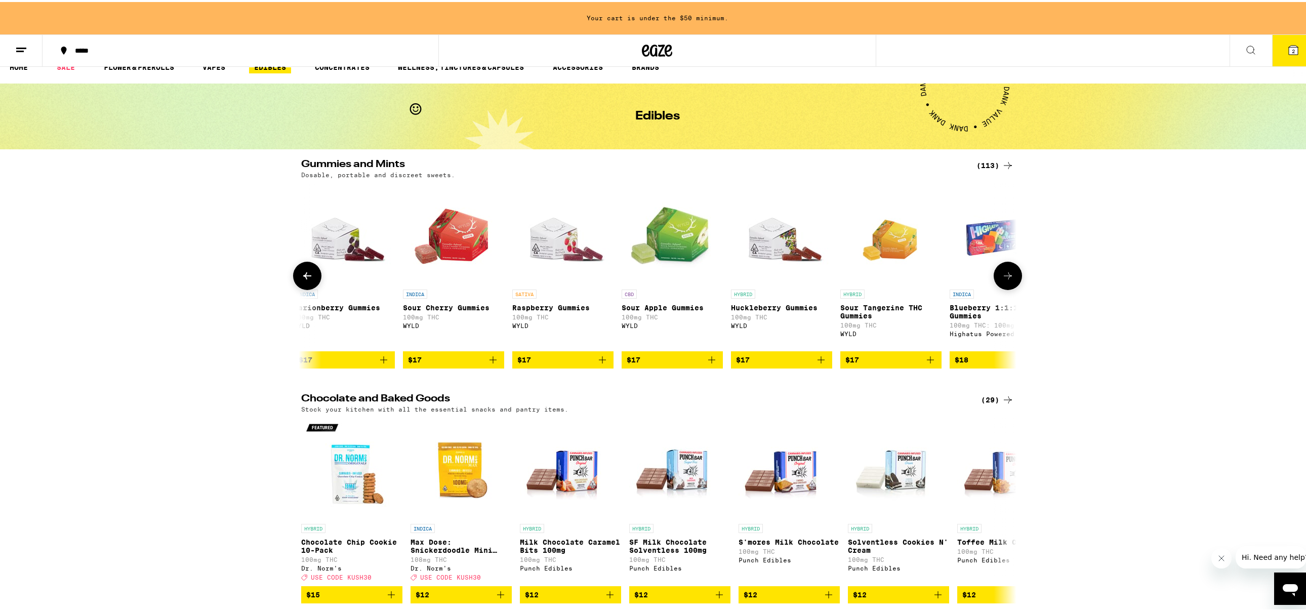
scroll to position [0, 4819]
click at [596, 364] on icon "Add to bag" at bounding box center [602, 358] width 12 height 12
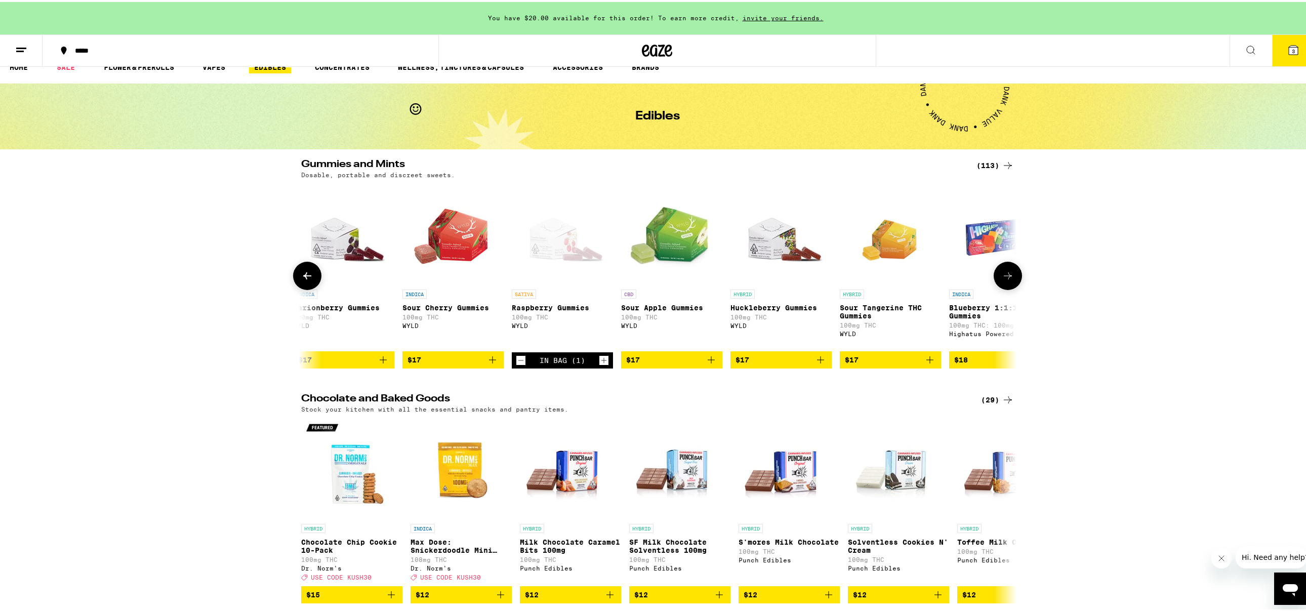
click at [303, 277] on icon at bounding box center [307, 273] width 8 height 7
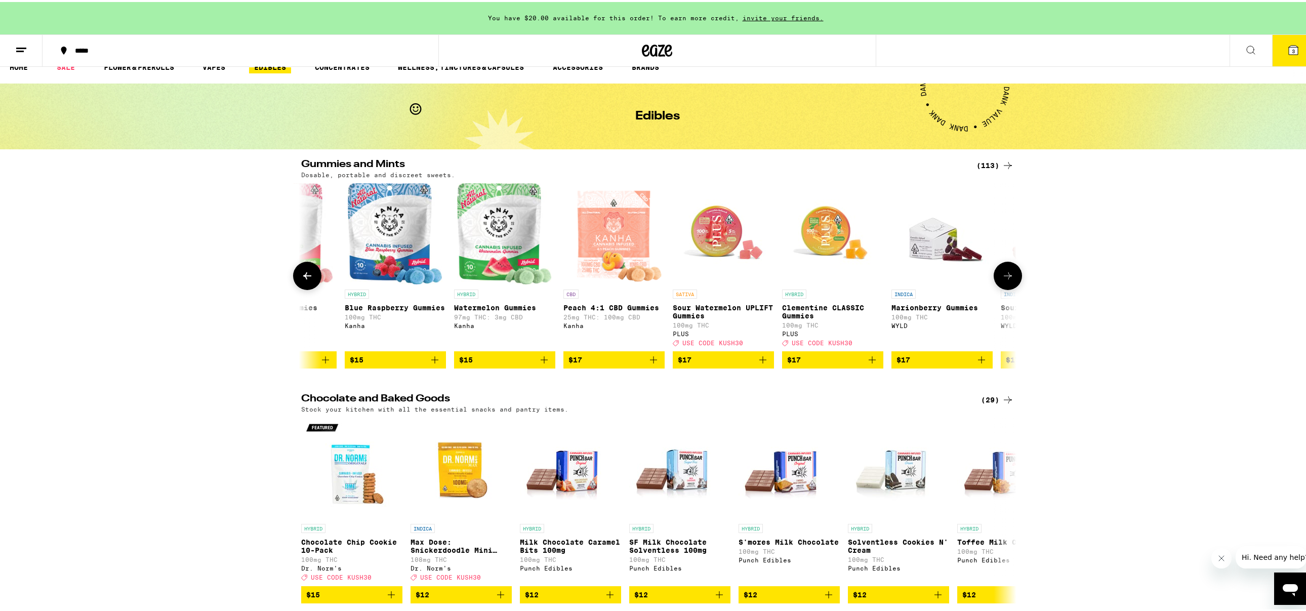
scroll to position [0, 4216]
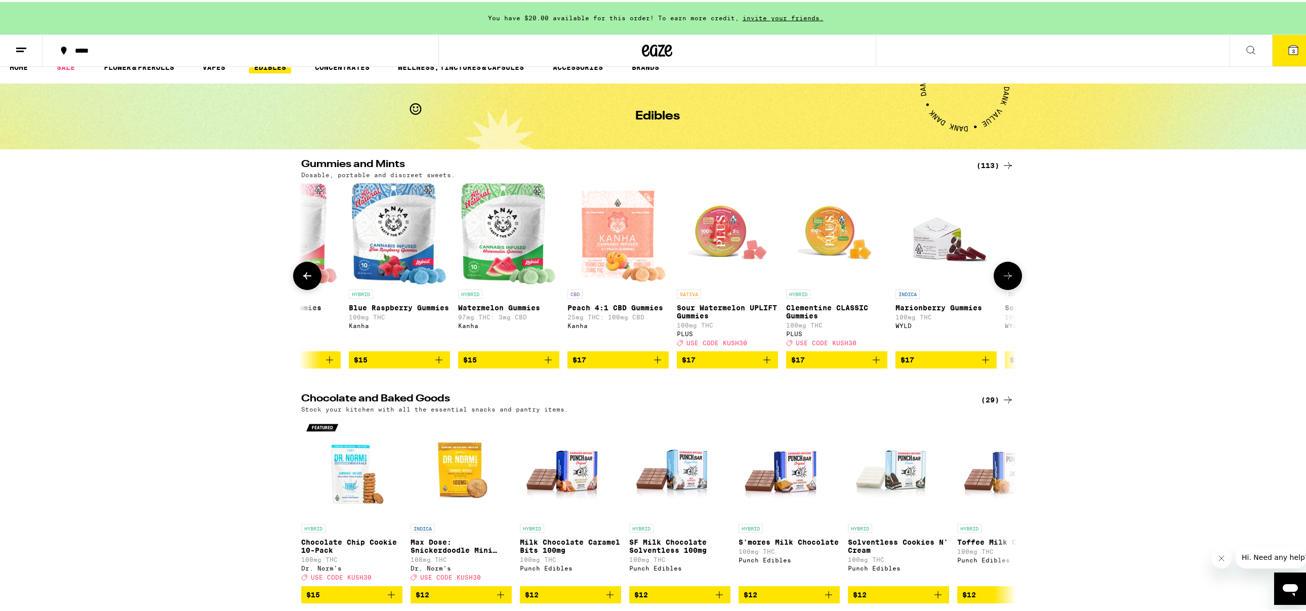
click at [1000, 277] on button at bounding box center [1008, 274] width 28 height 28
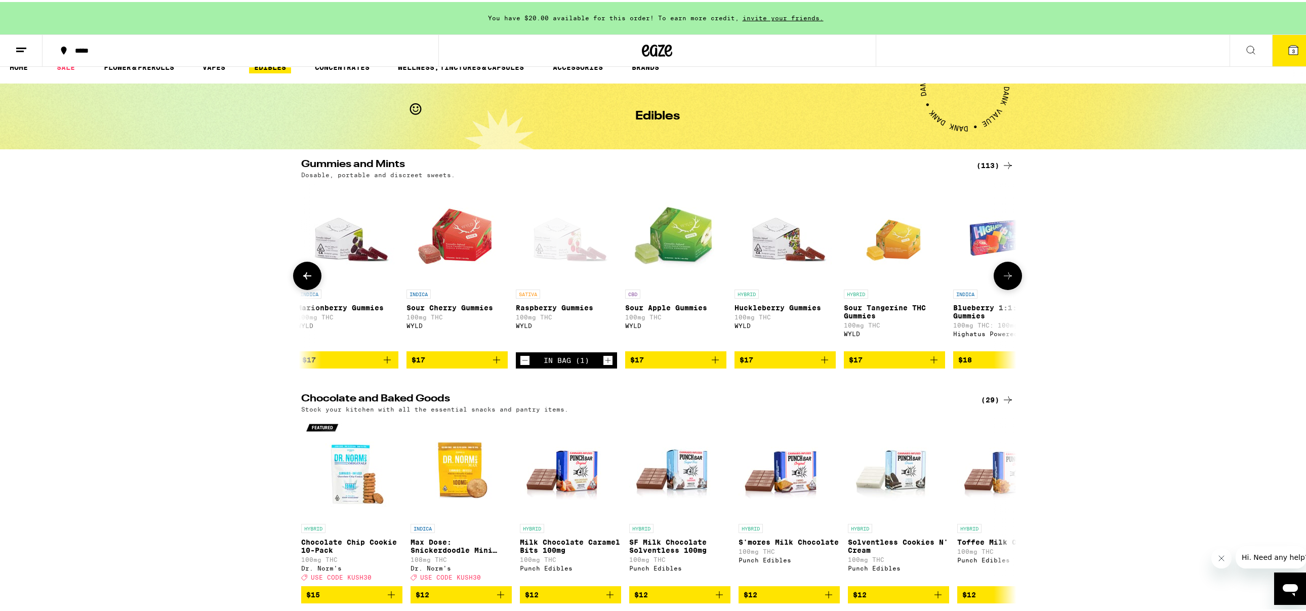
scroll to position [0, 4819]
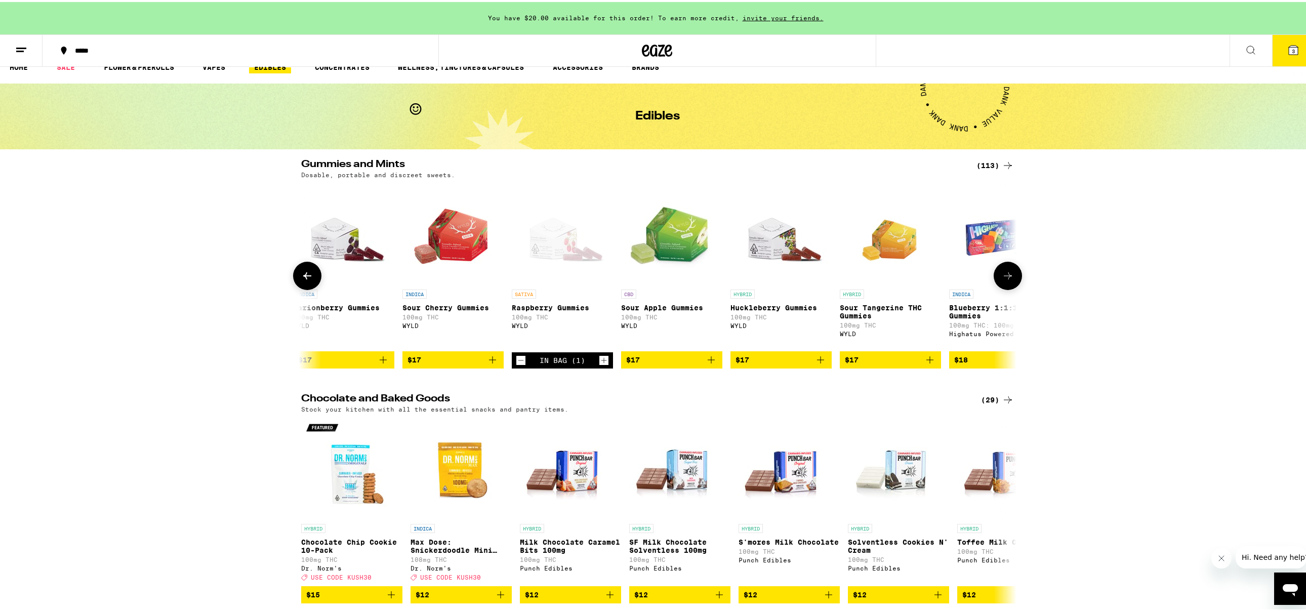
click at [486, 364] on icon "Add to bag" at bounding box center [492, 358] width 12 height 12
click at [304, 280] on icon at bounding box center [307, 274] width 12 height 12
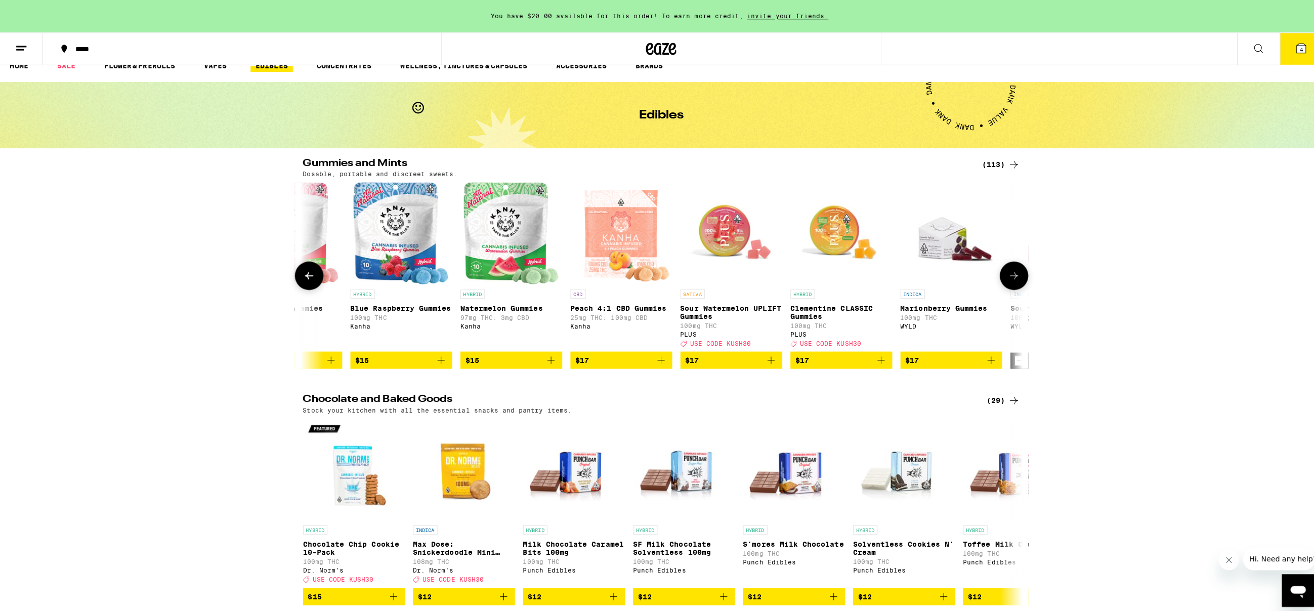
scroll to position [0, 4216]
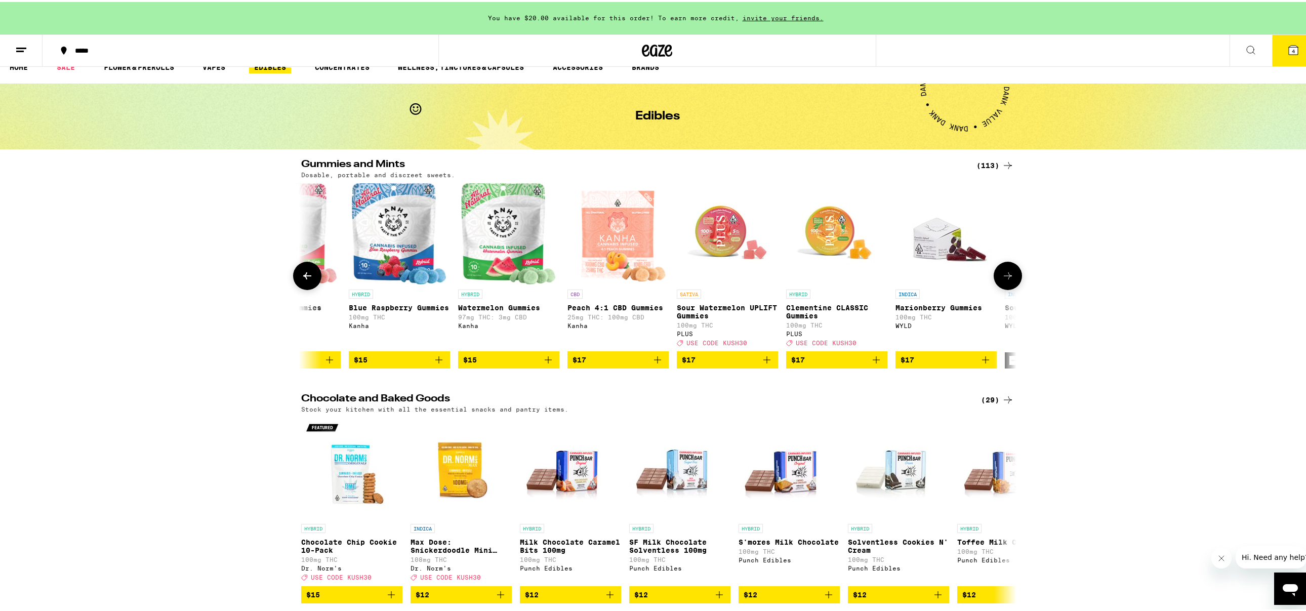
click at [982, 361] on icon "Add to bag" at bounding box center [985, 357] width 7 height 7
click at [1292, 49] on span "5" at bounding box center [1293, 49] width 3 height 6
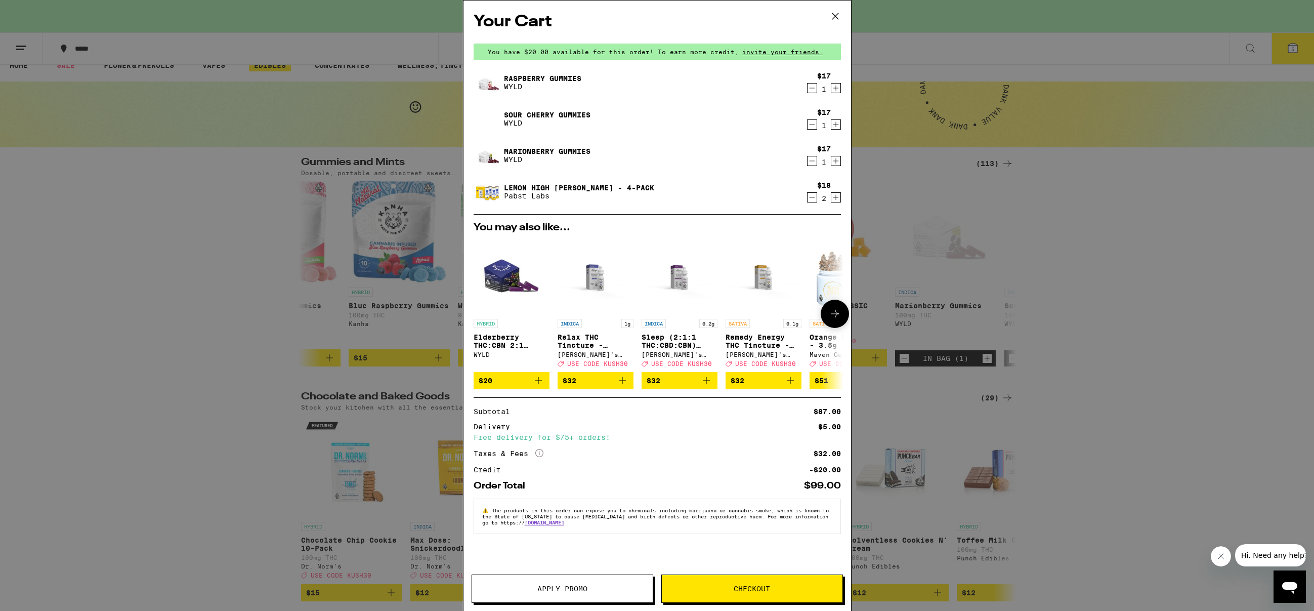
click at [503, 289] on img "Open page for Elderberry THC:CBN 2:1 Gummies from WYLD" at bounding box center [512, 276] width 76 height 76
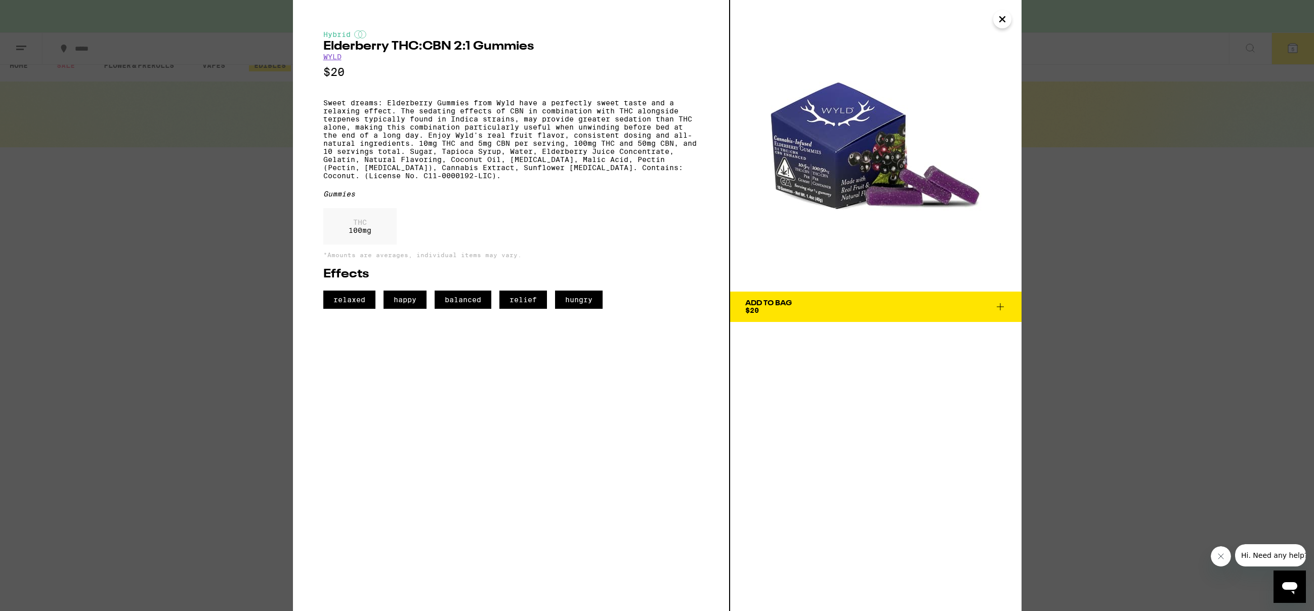
click at [1000, 18] on icon "Close" at bounding box center [1003, 19] width 12 height 15
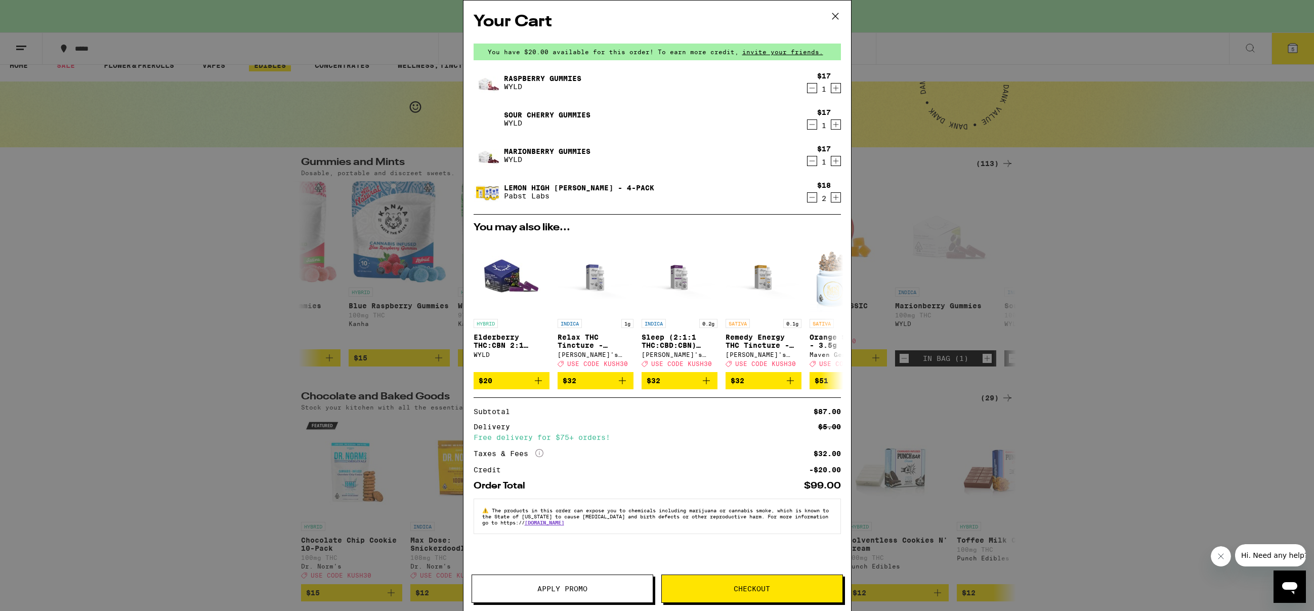
click at [525, 115] on link "Sour Cherry Gummies" at bounding box center [547, 115] width 87 height 8
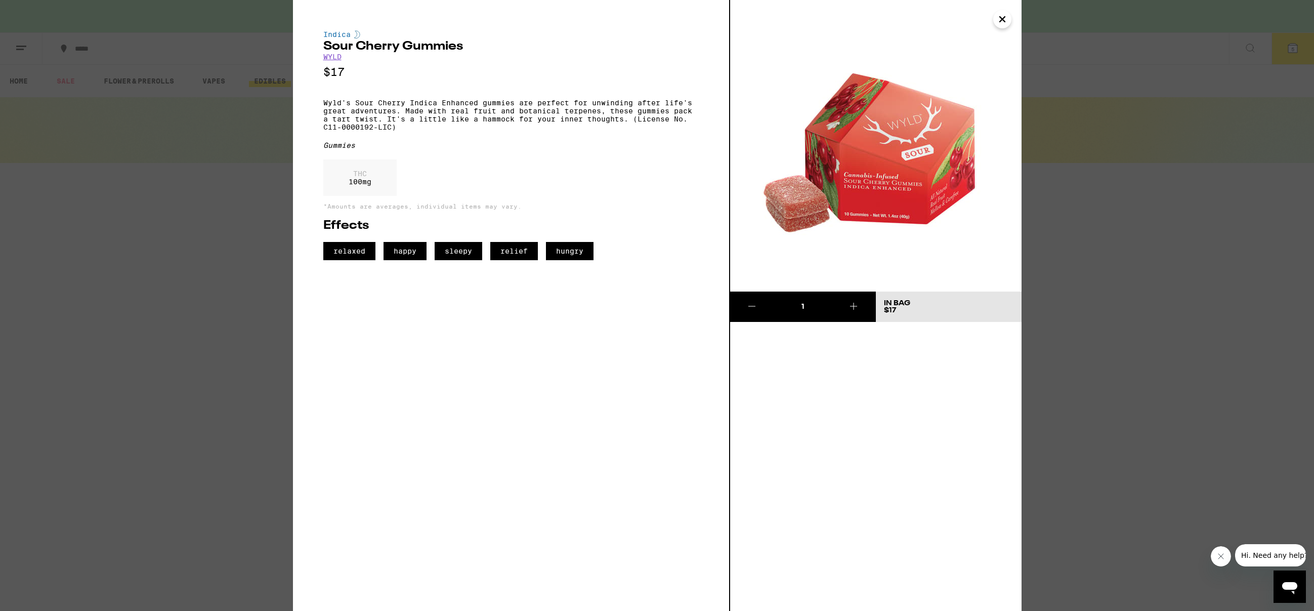
click at [1003, 17] on icon "Close" at bounding box center [1003, 19] width 12 height 15
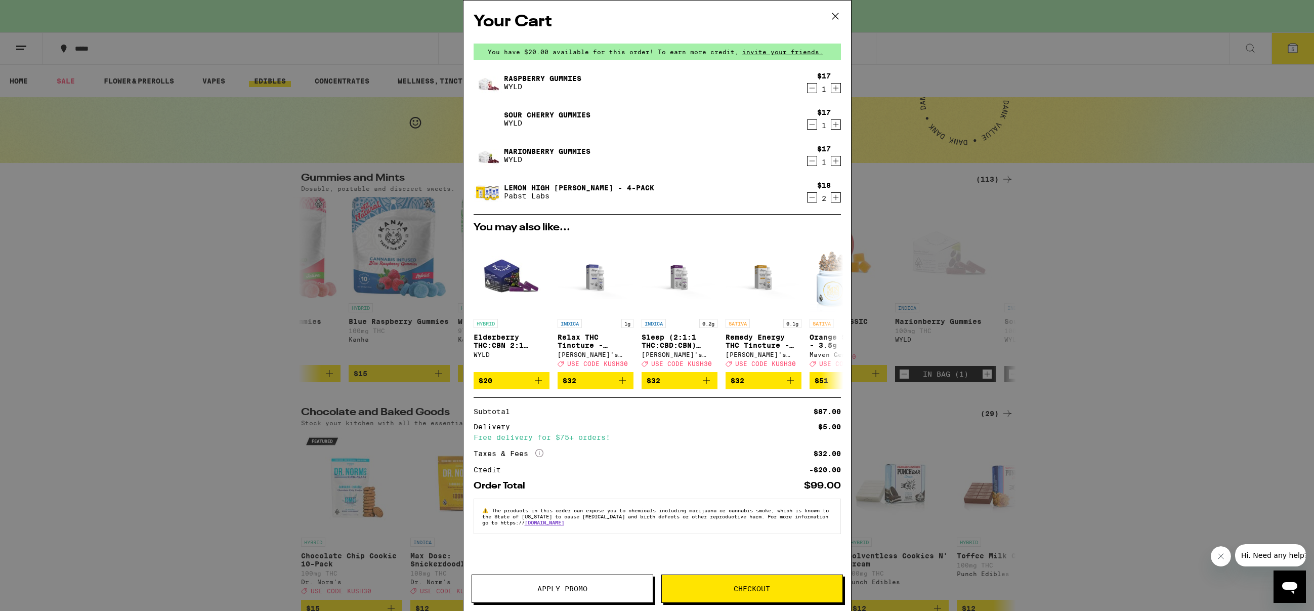
click at [809, 162] on icon "Decrement" at bounding box center [812, 161] width 9 height 12
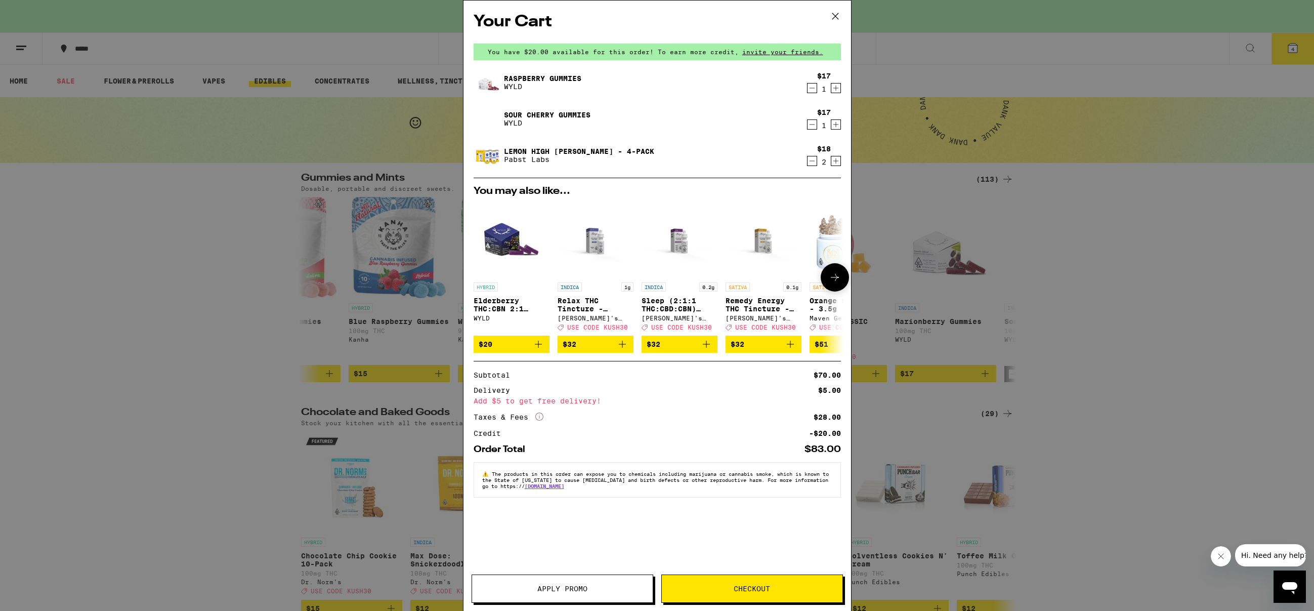
click at [521, 347] on span "$20" at bounding box center [512, 344] width 66 height 12
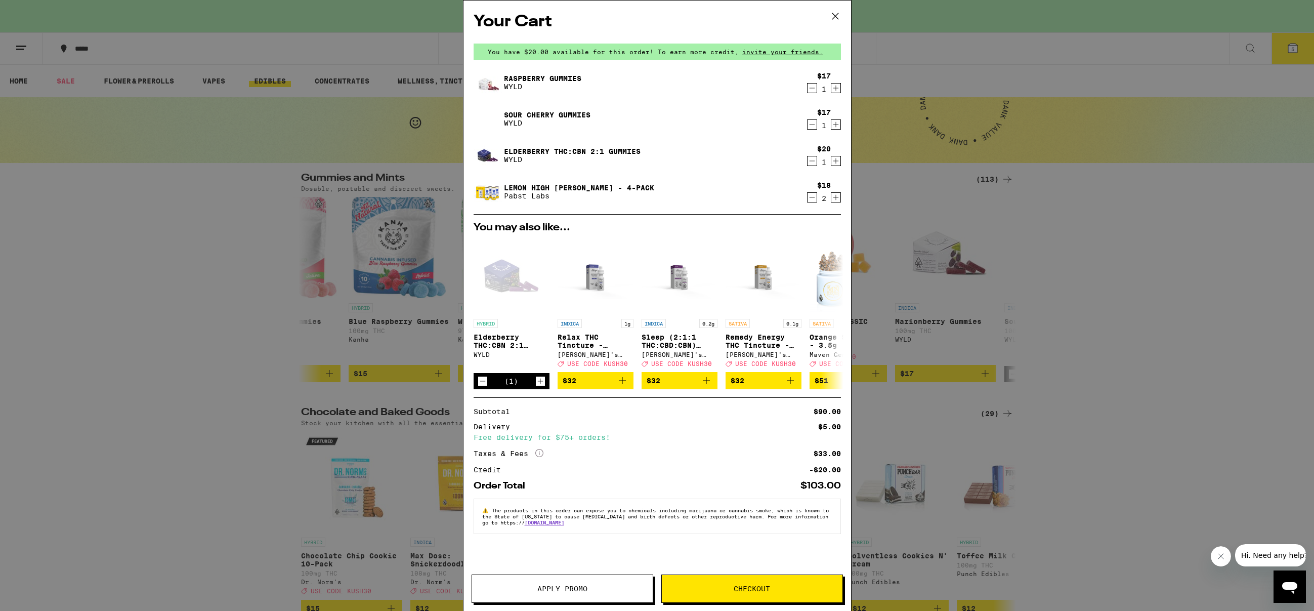
click at [589, 587] on span "Apply Promo" at bounding box center [562, 588] width 181 height 7
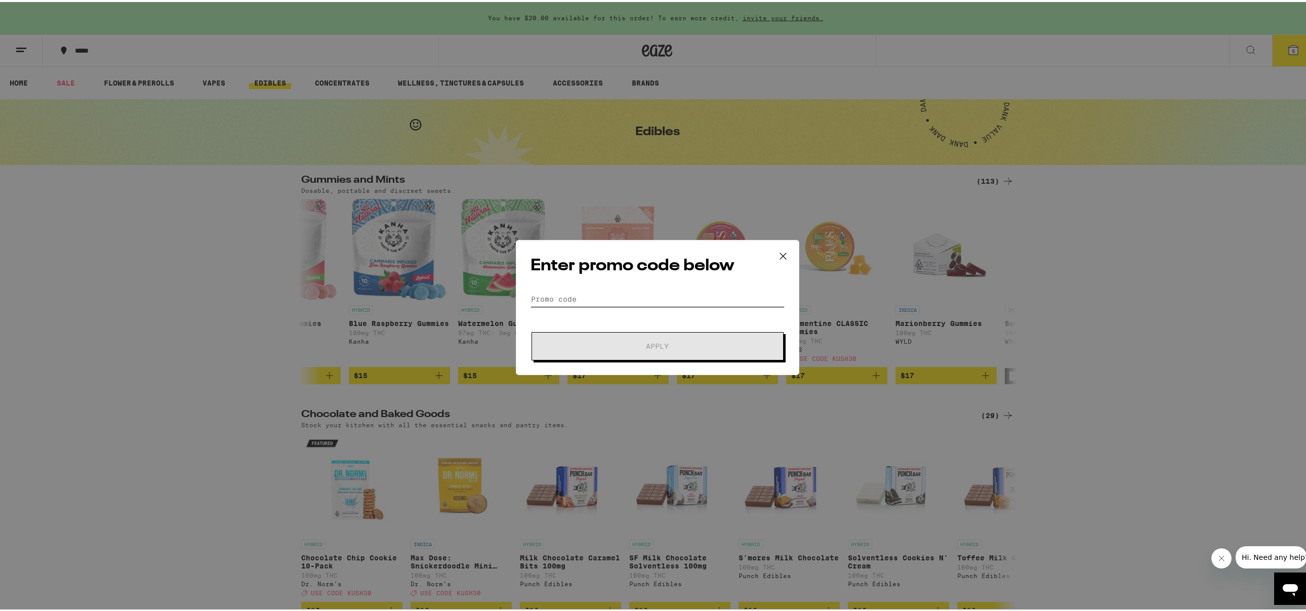
click at [557, 292] on input "Promo Code" at bounding box center [657, 297] width 254 height 15
type input "KUSH30"
click at [630, 346] on span "Apply" at bounding box center [657, 344] width 182 height 7
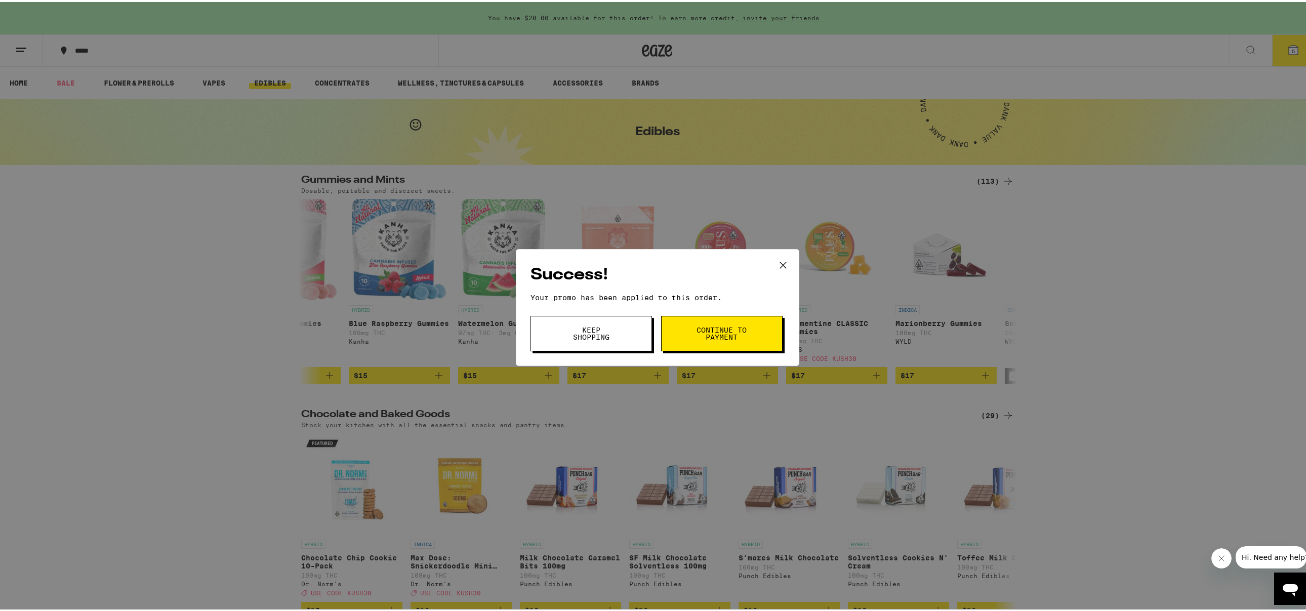
click at [710, 330] on span "Continue to payment" at bounding box center [722, 331] width 52 height 14
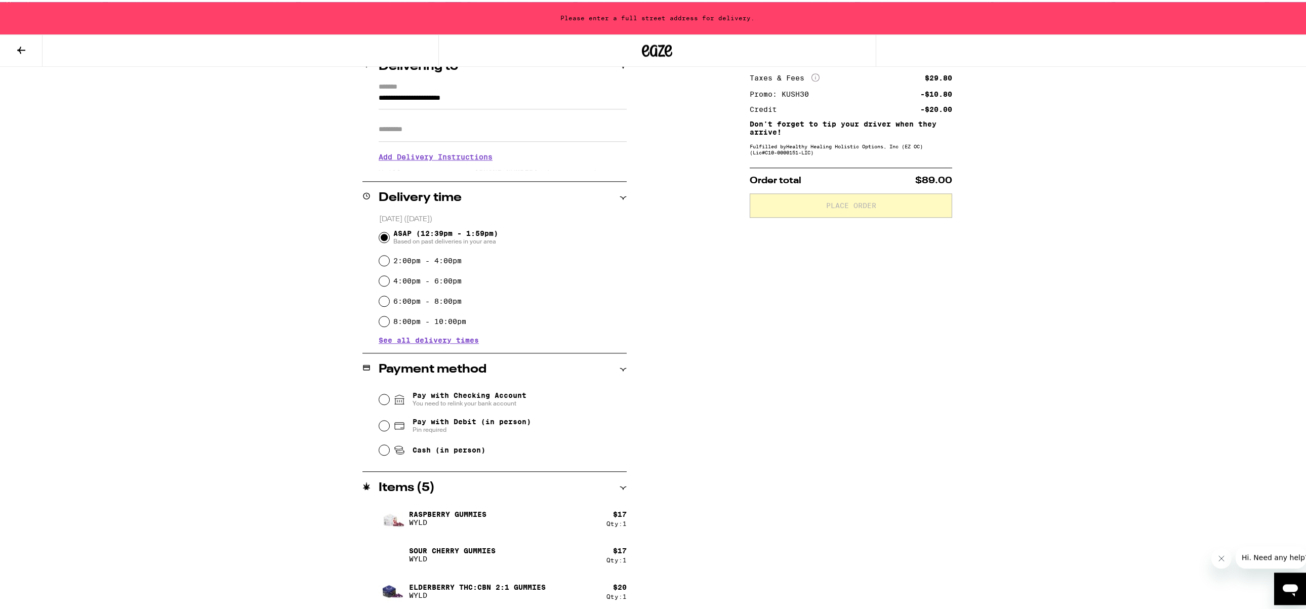
scroll to position [155, 0]
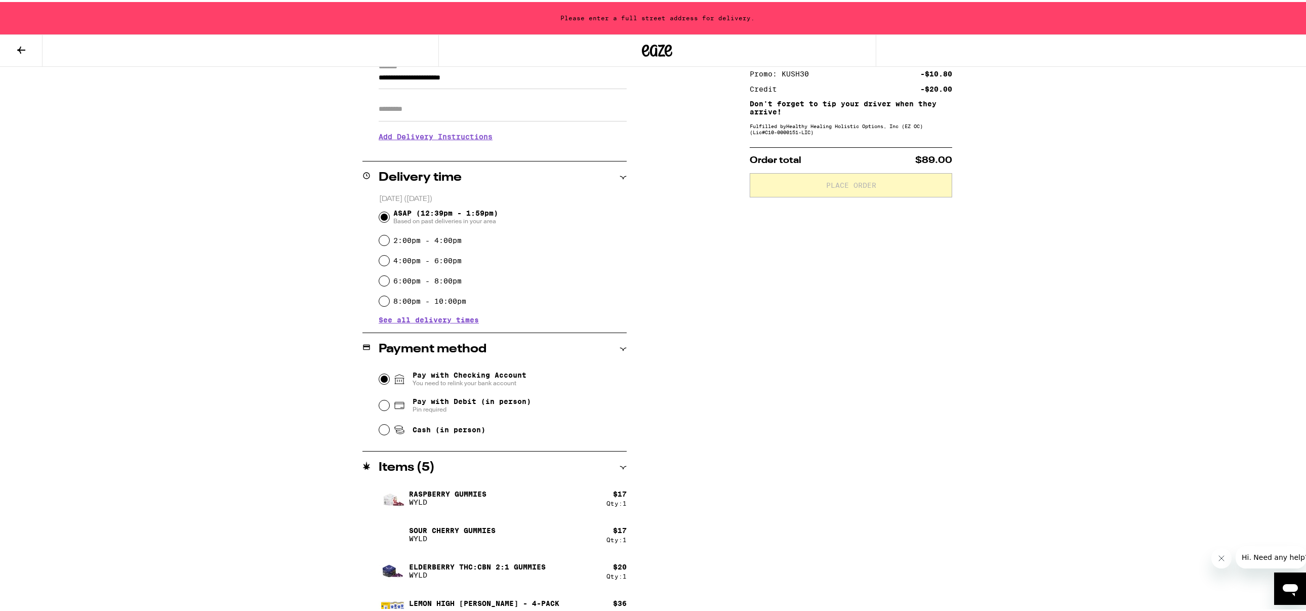
click at [382, 377] on input "Pay with Checking Account You need to relink your bank account" at bounding box center [384, 377] width 10 height 10
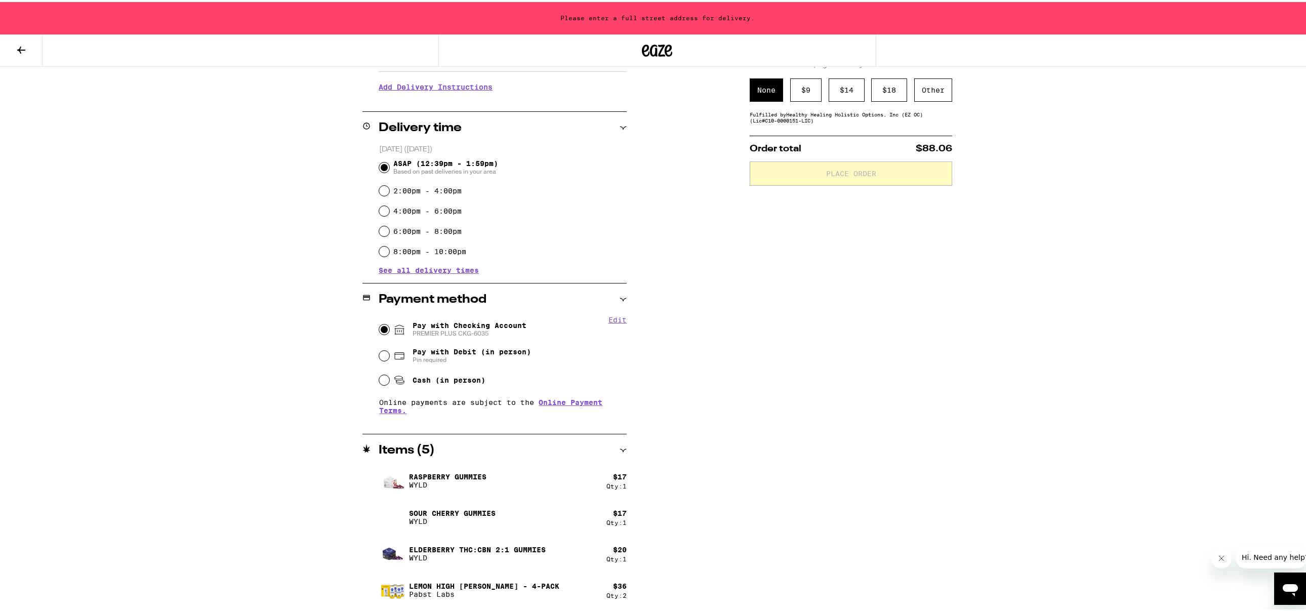
scroll to position [0, 0]
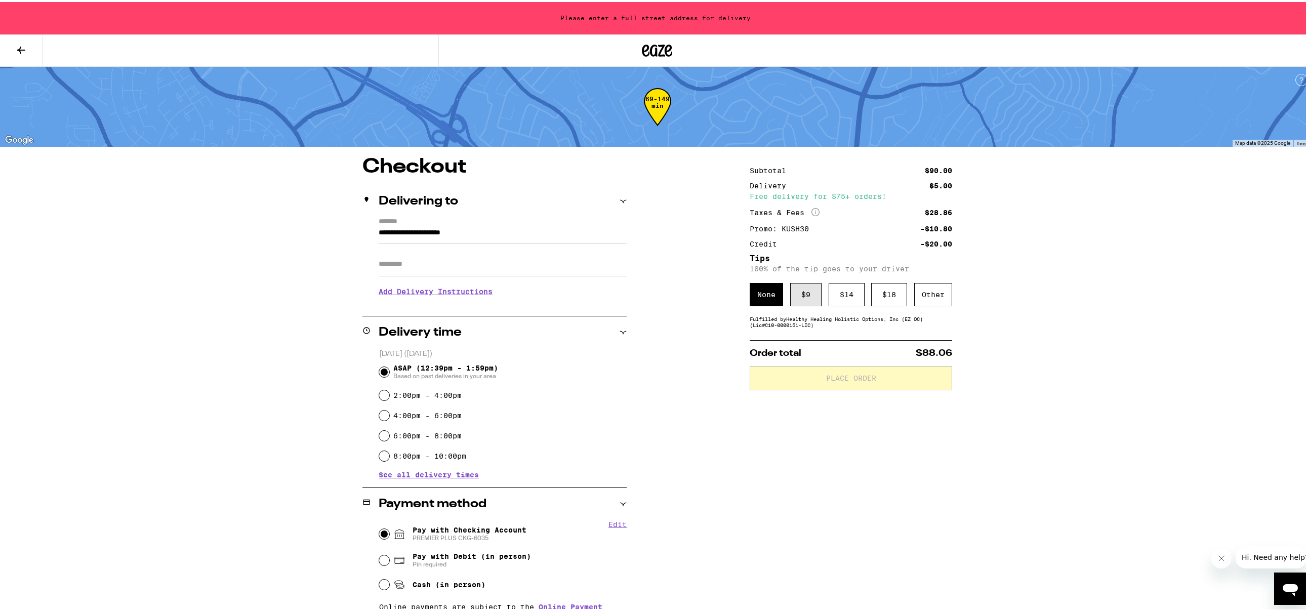
click at [803, 298] on div "$ 9" at bounding box center [805, 292] width 31 height 23
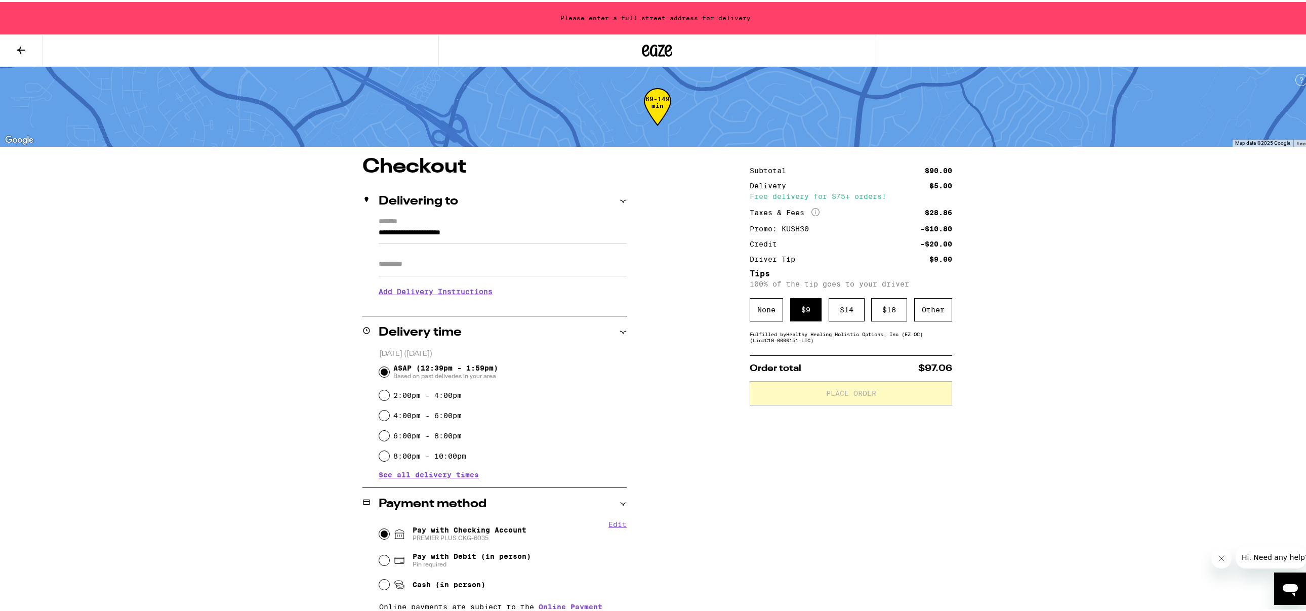
click at [620, 200] on icon at bounding box center [623, 199] width 7 height 7
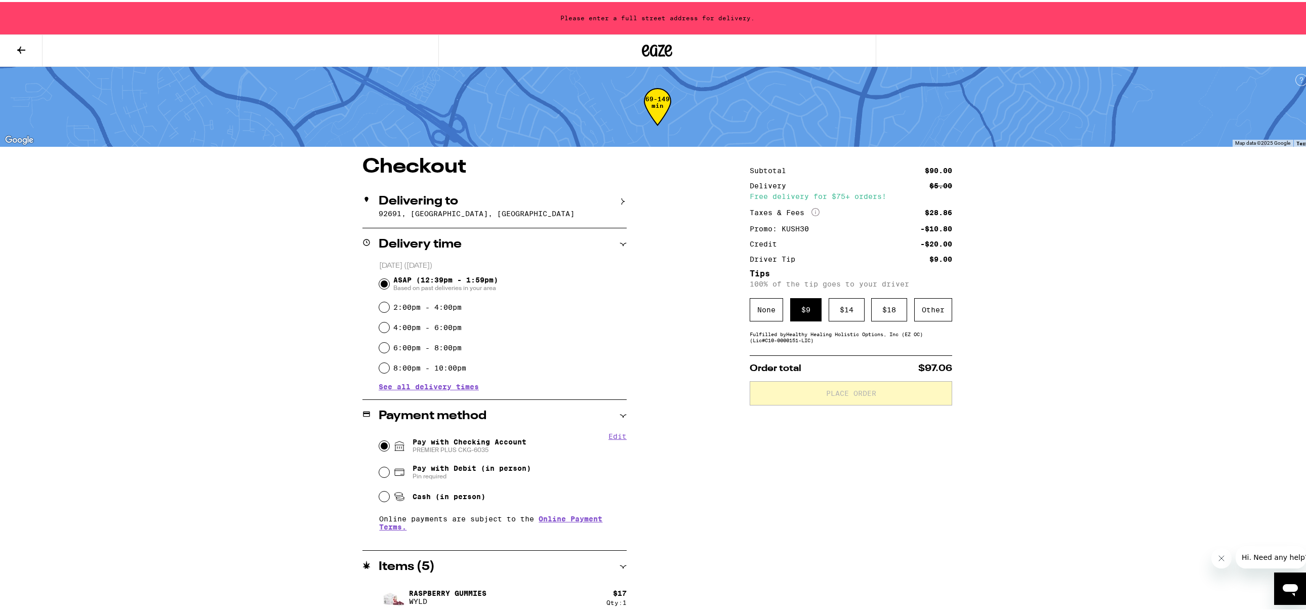
click at [622, 200] on icon at bounding box center [623, 199] width 3 height 7
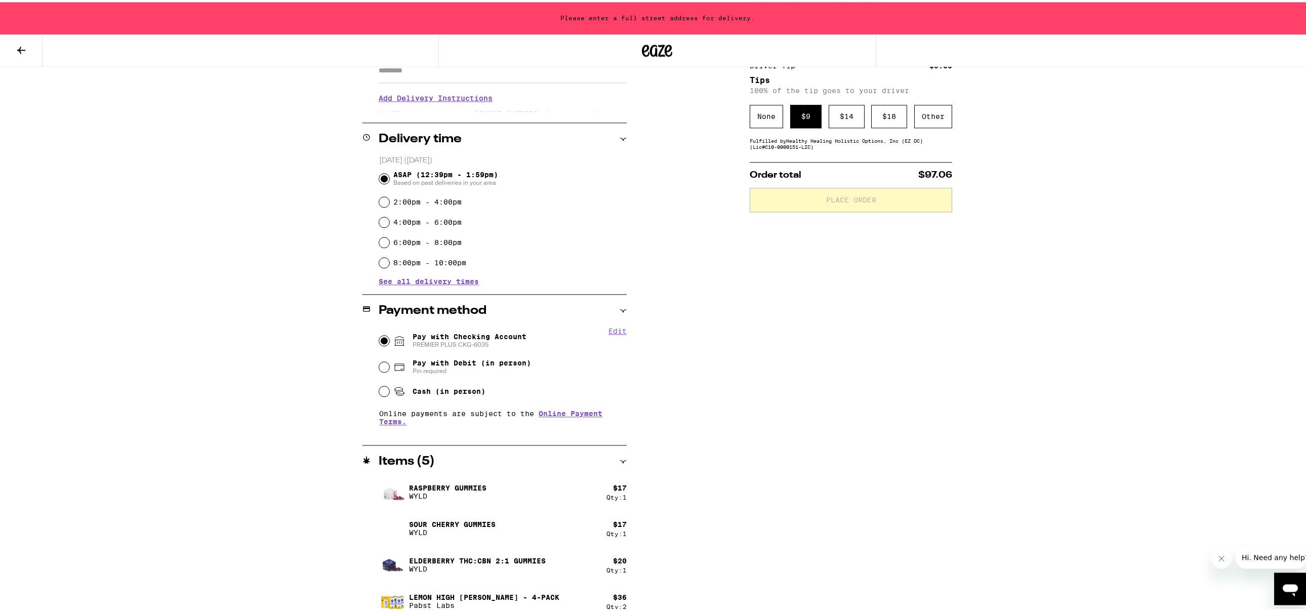
scroll to position [204, 0]
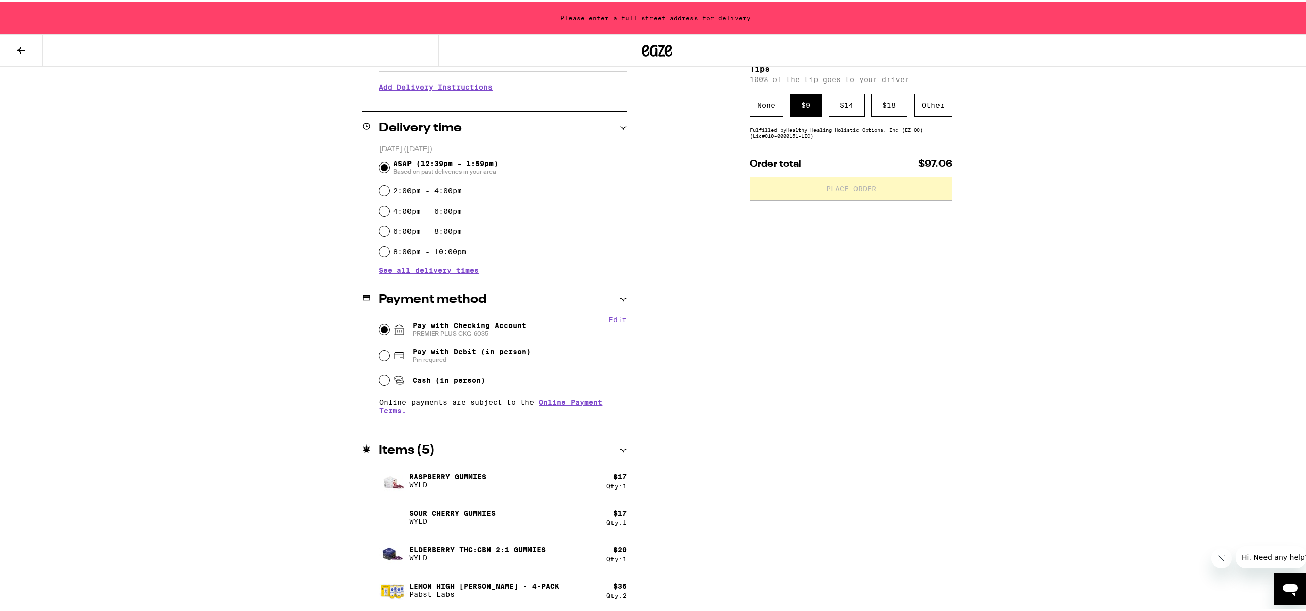
click at [797, 104] on div "$ 9" at bounding box center [805, 103] width 31 height 23
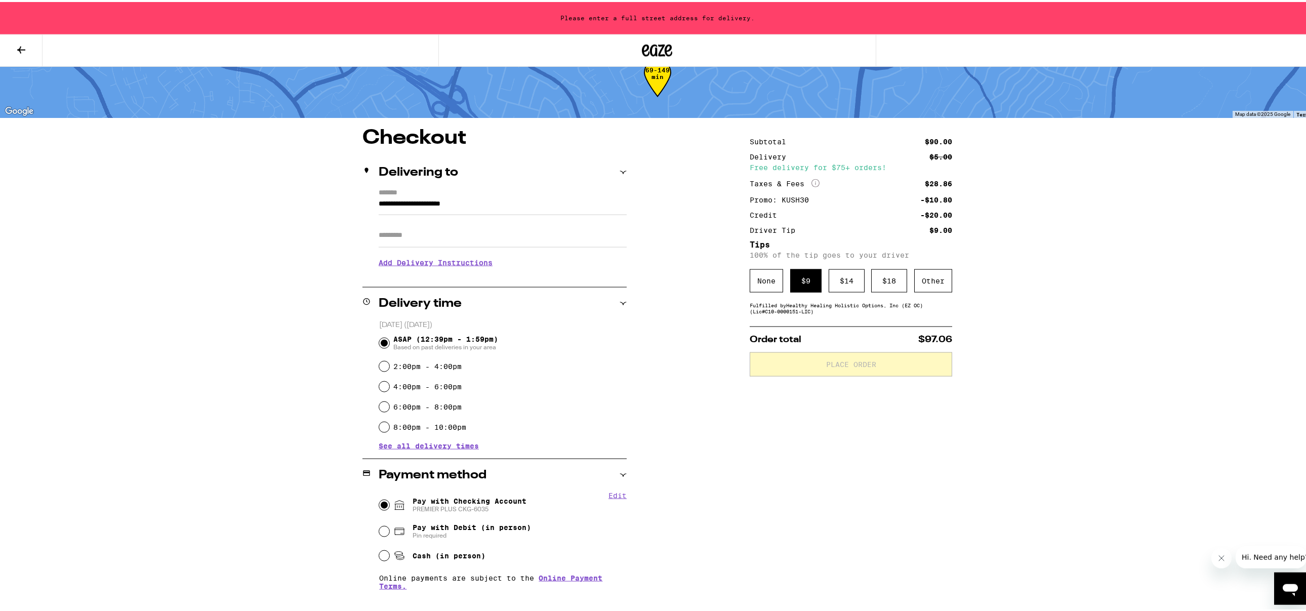
scroll to position [0, 0]
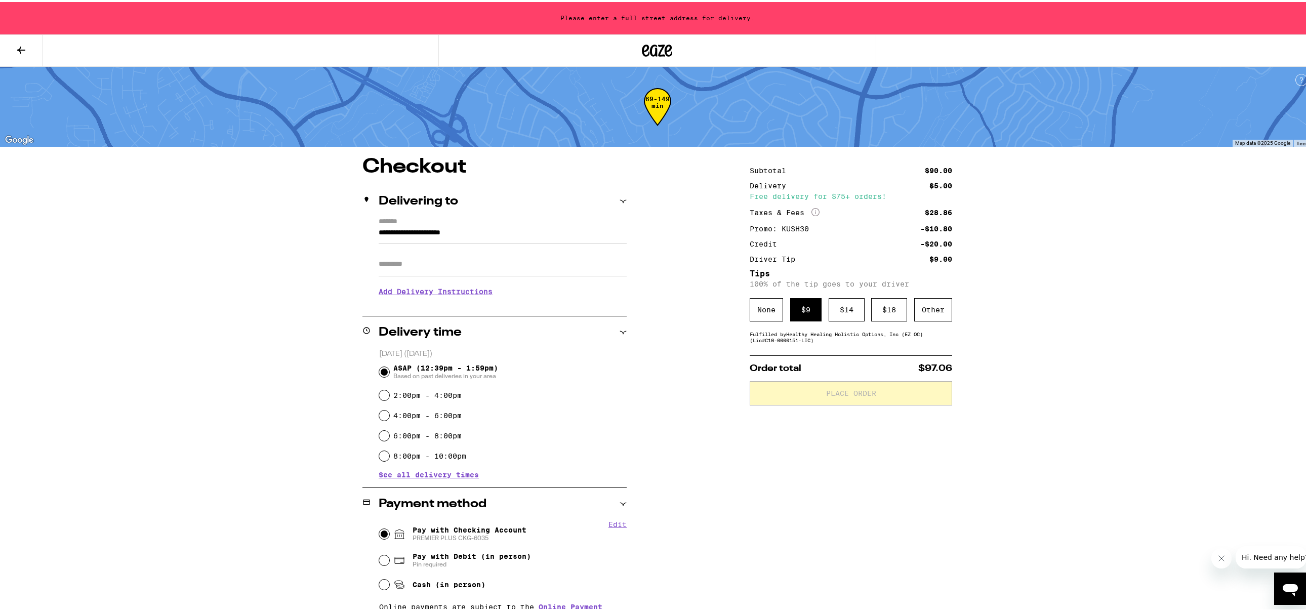
click at [395, 231] on input "**********" at bounding box center [503, 233] width 248 height 17
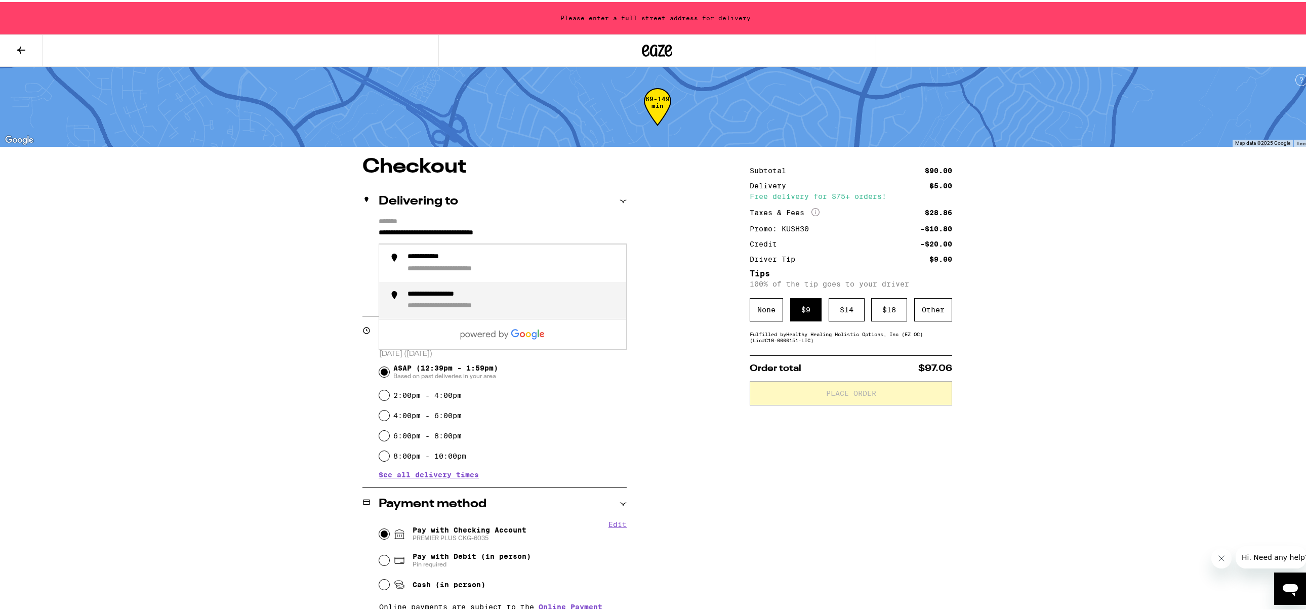
click at [427, 306] on div "**********" at bounding box center [464, 304] width 114 height 9
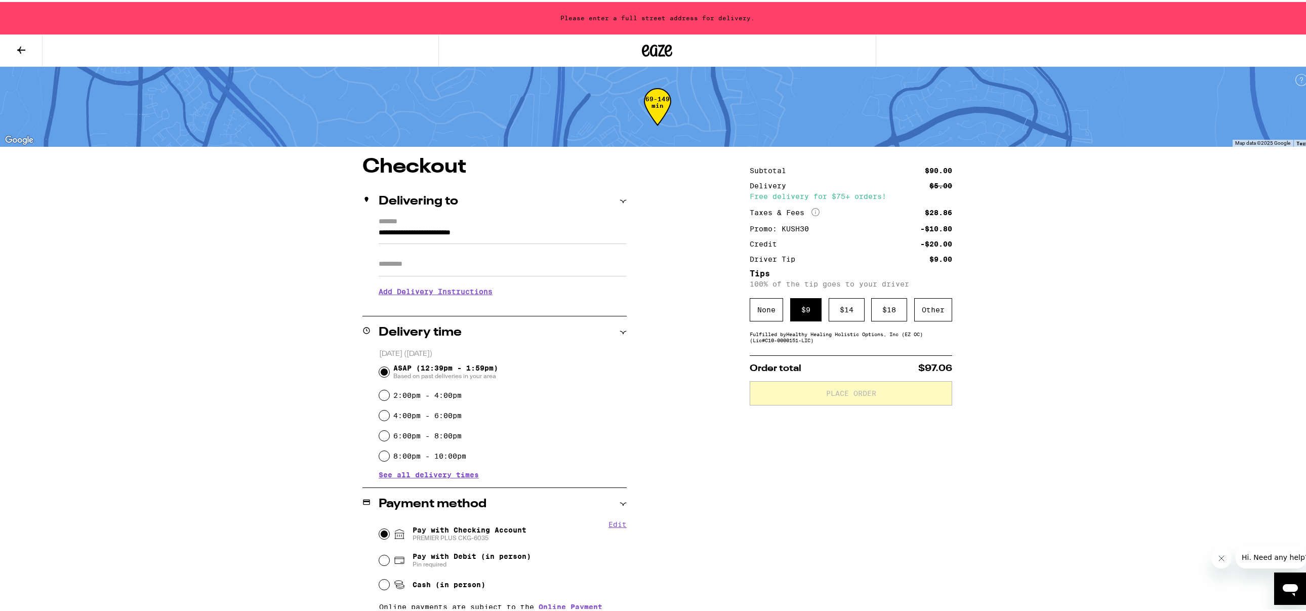
click at [379, 233] on input "**********" at bounding box center [503, 233] width 248 height 17
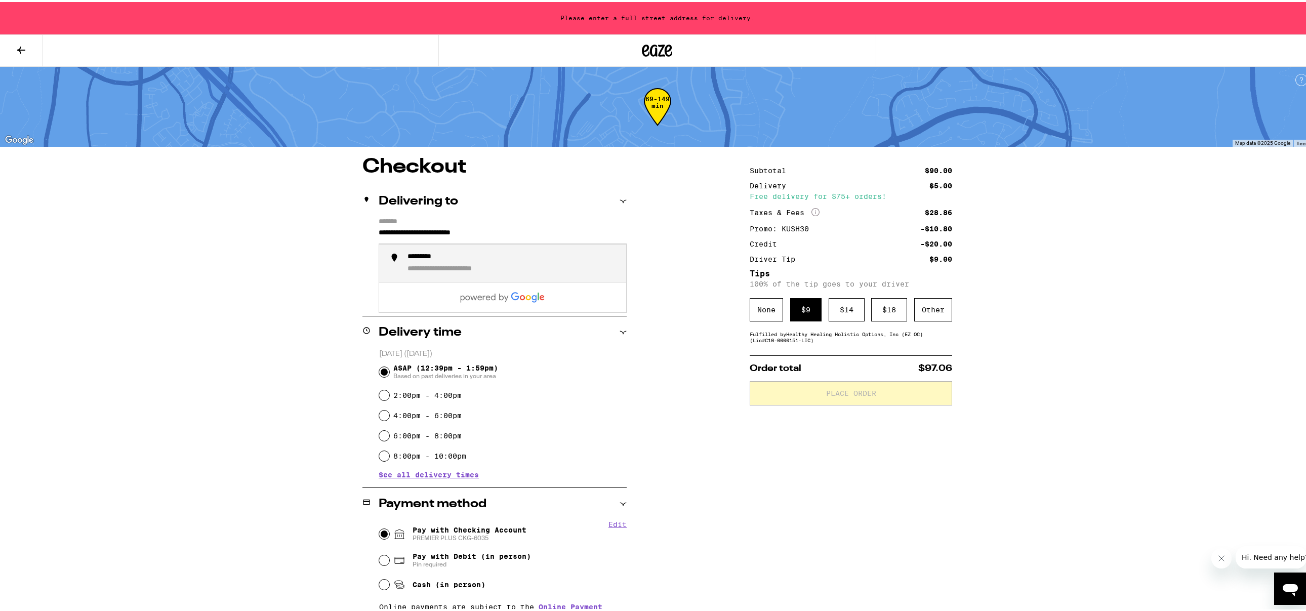
click at [379, 232] on input "**********" at bounding box center [503, 233] width 248 height 17
click at [425, 259] on div "**********" at bounding box center [441, 255] width 69 height 9
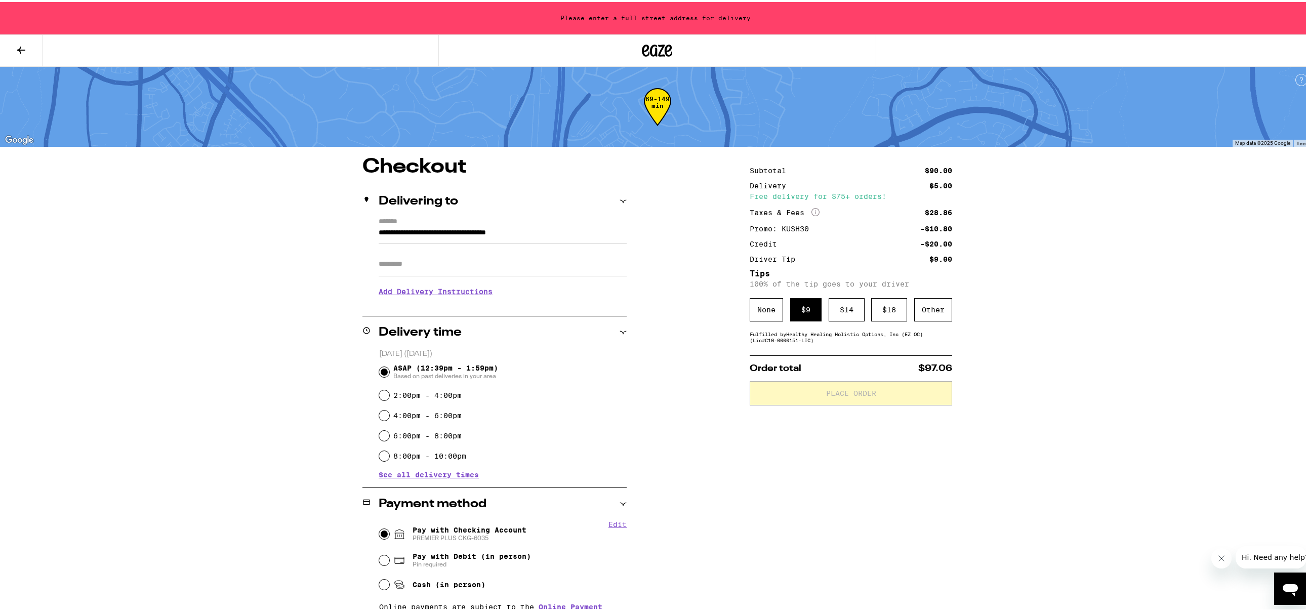
type input "**********"
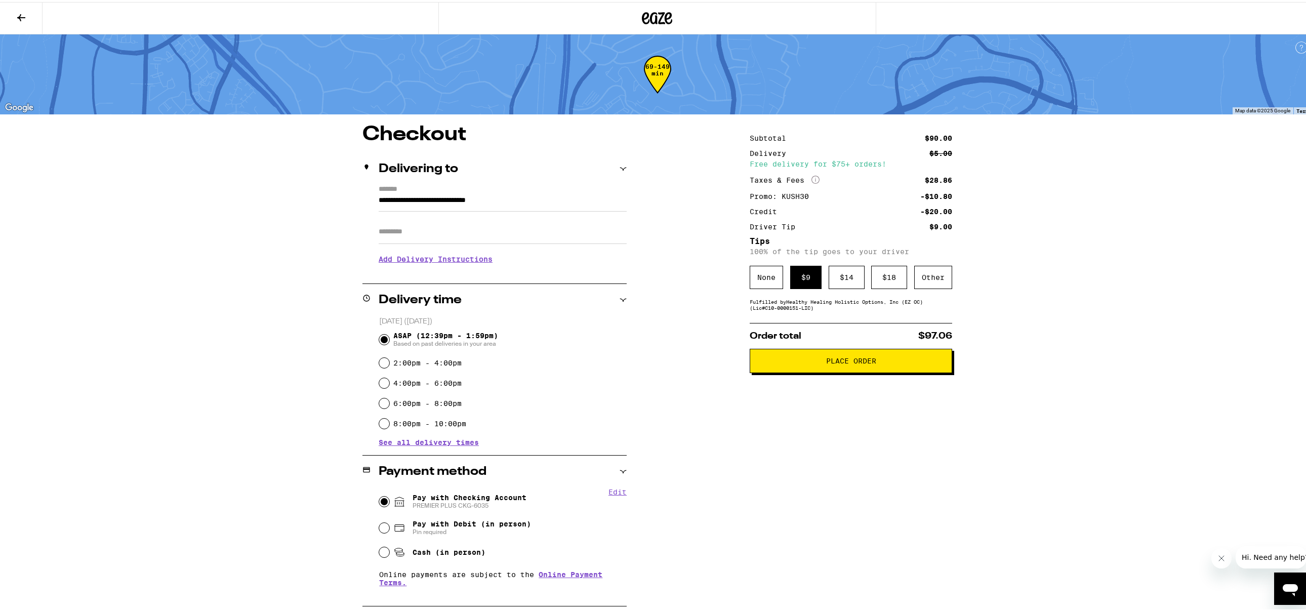
click at [859, 362] on span "Place Order" at bounding box center [851, 358] width 50 height 7
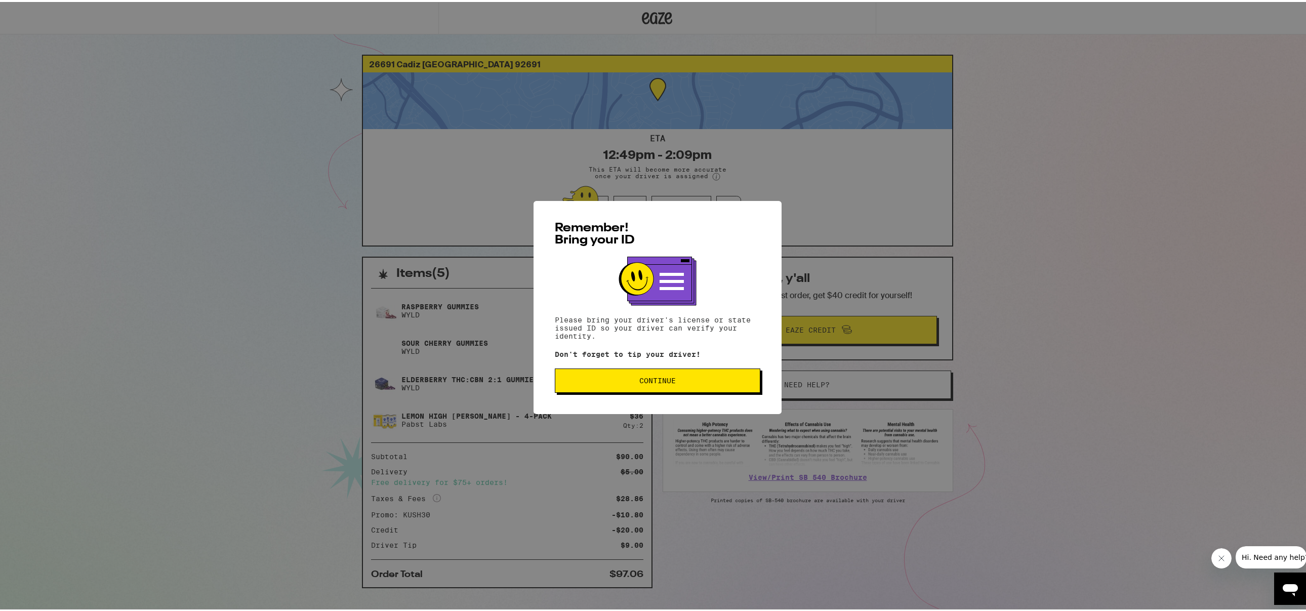
click at [653, 377] on span "Continue" at bounding box center [657, 378] width 36 height 7
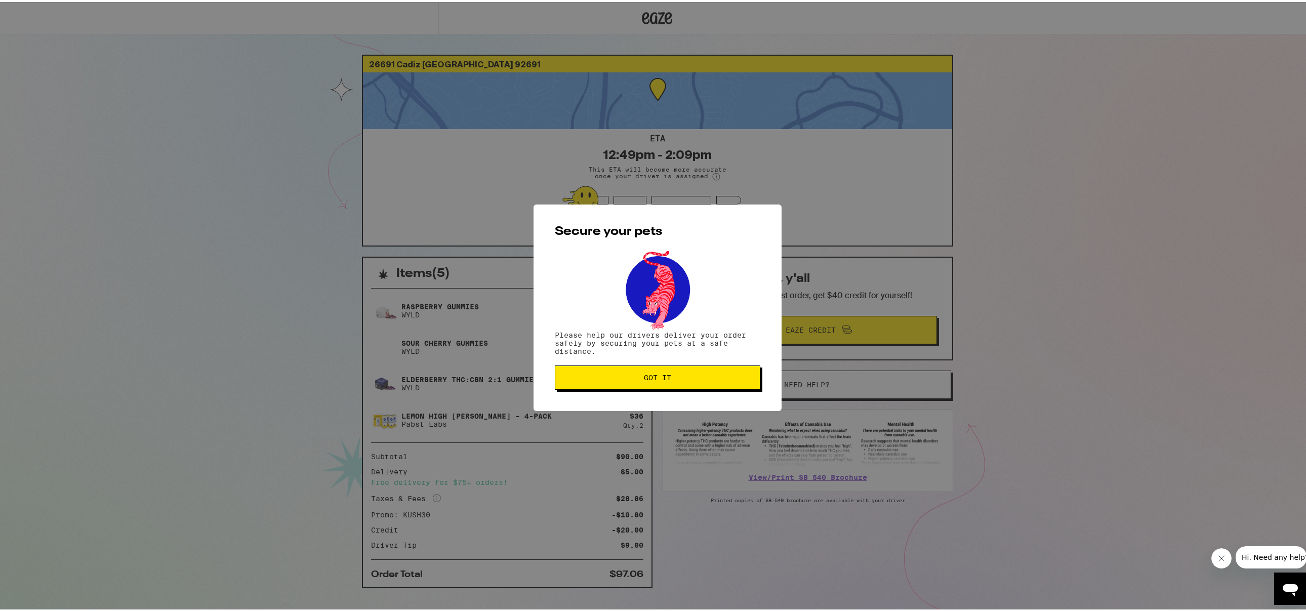
click at [653, 377] on span "Got it" at bounding box center [657, 375] width 27 height 7
